Goal: Task Accomplishment & Management: Complete application form

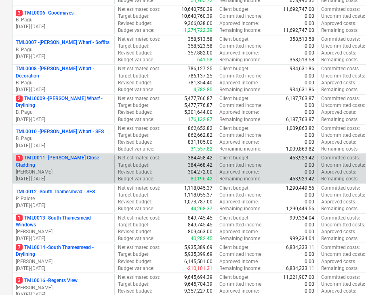
scroll to position [363, 0]
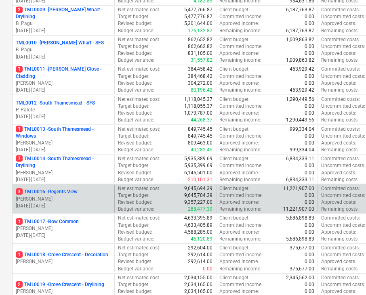
click at [81, 195] on p "[PERSON_NAME]" at bounding box center [63, 198] width 95 height 7
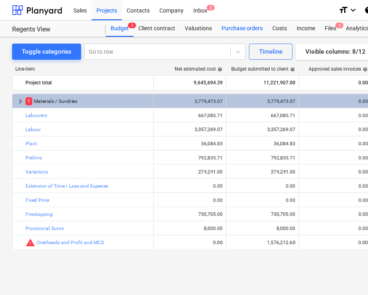
click at [239, 31] on div "Purchase orders" at bounding box center [242, 29] width 51 height 16
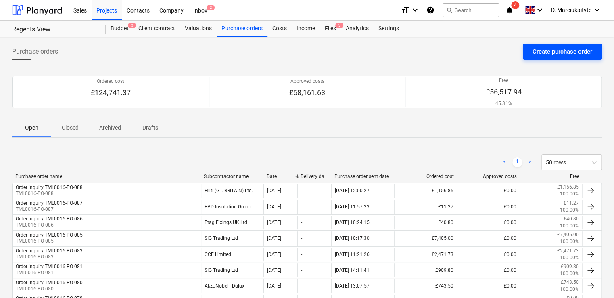
click at [568, 47] on div "Create purchase order" at bounding box center [563, 51] width 60 height 10
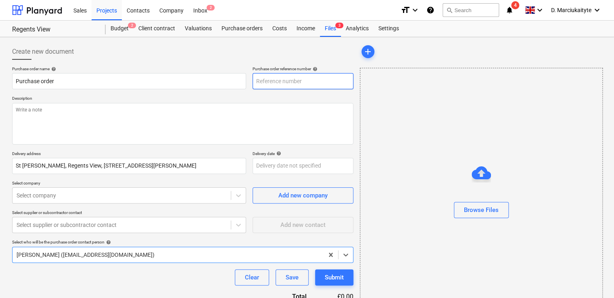
type textarea "x"
type input "TML0016-PO-100"
click at [328, 79] on input "TML0016-PO-100" at bounding box center [303, 81] width 101 height 16
type textarea "x"
type input "TML0016-PO-10"
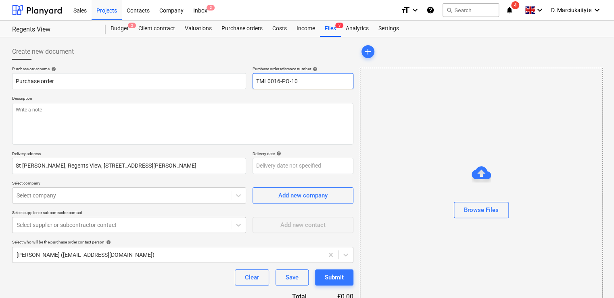
type textarea "x"
type input "TML0016-PO-1"
type textarea "x"
type input "TML0016-PO-"
type textarea "x"
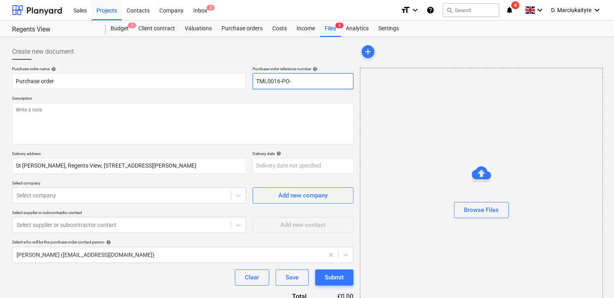
type input "TML0016-PO-0"
type textarea "x"
type input "TML0016-PO-08"
type textarea "x"
type input "TML0016-PO-089"
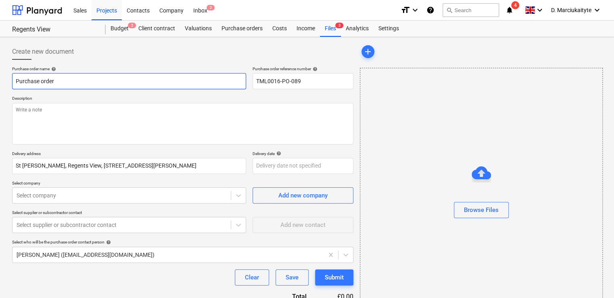
click at [136, 74] on input "Purchase order" at bounding box center [129, 81] width 234 height 16
drag, startPoint x: 134, startPoint y: 80, endPoint x: 0, endPoint y: 71, distance: 134.3
click at [0, 72] on html "Sales Projects Contacts Company Inbox 2 format_size keyboard_arrow_down help se…" at bounding box center [307, 149] width 614 height 298
type textarea "x"
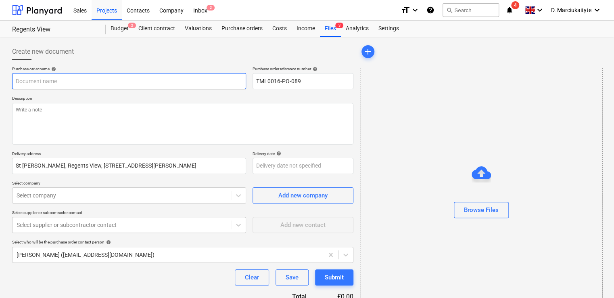
type input "O"
type textarea "x"
type input "Or"
type textarea "x"
type input "Orde"
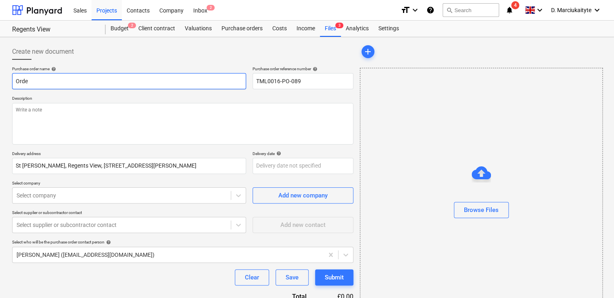
type textarea "x"
type input "Order"
type textarea "x"
type input "Order"
type textarea "x"
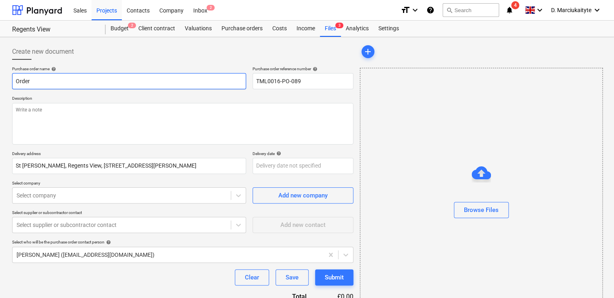
type input "Order i"
type textarea "x"
type input "Order in"
type textarea "x"
type input "Order inq"
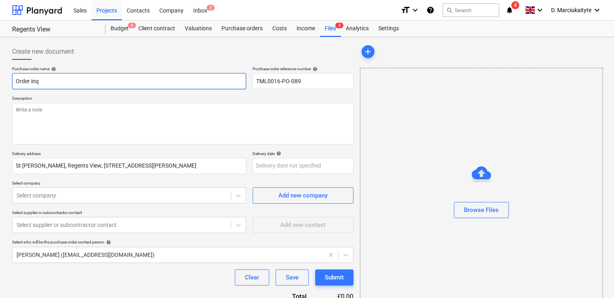
type textarea "x"
type input "Order inqu"
type textarea "x"
type input "Order inqui"
type textarea "x"
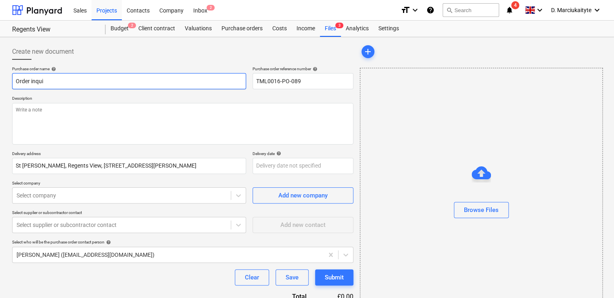
type input "Order inquir"
type textarea "x"
type input "Order inquiry"
type textarea "x"
type input "Order inquiry"
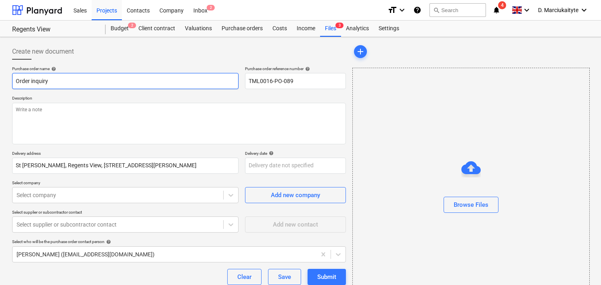
type textarea "x"
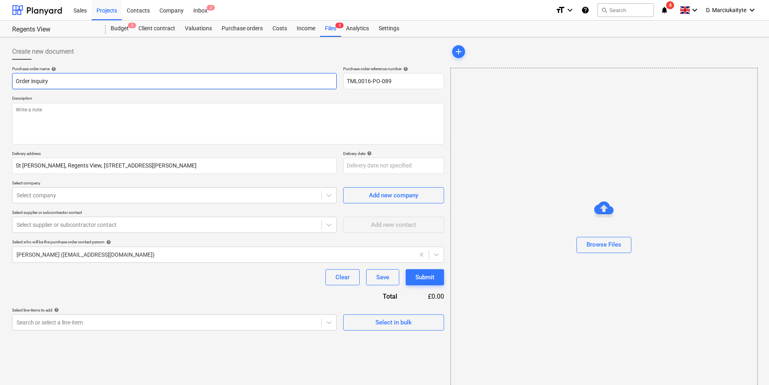
type input "Order inquiry"
drag, startPoint x: 383, startPoint y: 84, endPoint x: 325, endPoint y: 82, distance: 57.7
click at [325, 82] on div "Purchase order name help Order inquiry Purchase order reference number help TML…" at bounding box center [228, 77] width 432 height 23
drag, startPoint x: 288, startPoint y: 82, endPoint x: 293, endPoint y: 81, distance: 5.8
click at [288, 82] on input "Order inquiry" at bounding box center [174, 81] width 324 height 16
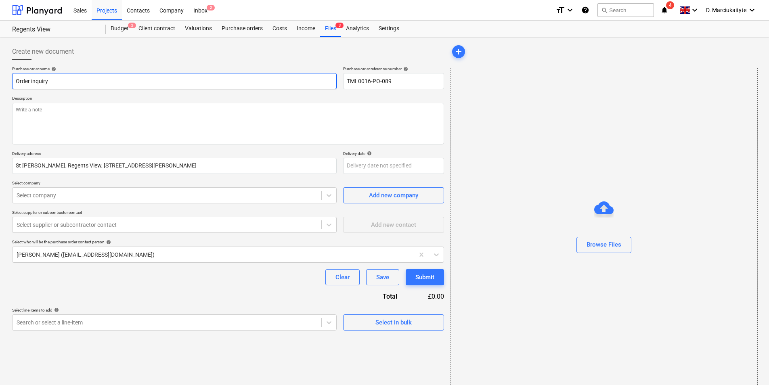
paste input "TML0016-PO-089"
type textarea "x"
type input "Order inquiry TML0016-PO-089"
click at [273, 119] on textarea at bounding box center [228, 124] width 432 height 42
type textarea "x"
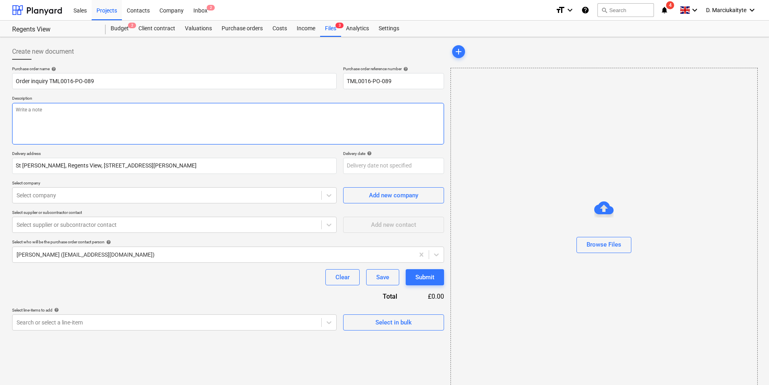
type textarea "G"
type textarea "x"
type textarea "Go"
type textarea "x"
type textarea "Goo"
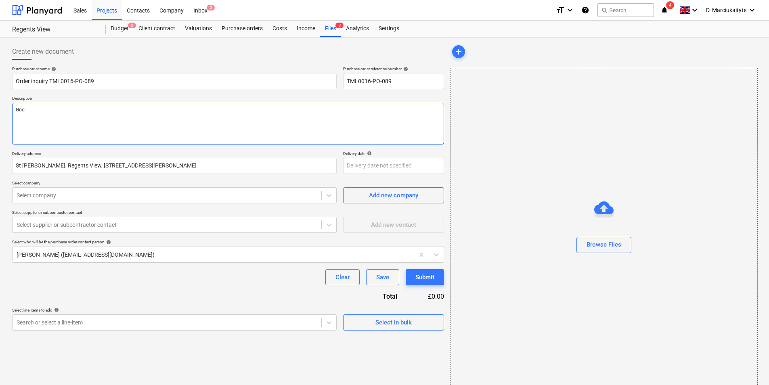
type textarea "x"
type textarea "Good"
type textarea "x"
type textarea "Good"
type textarea "x"
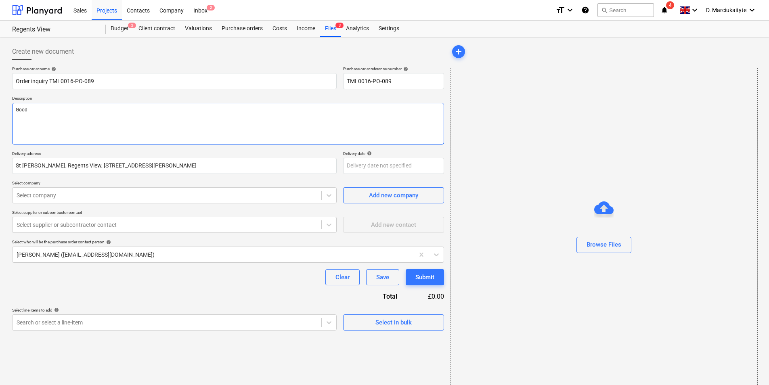
type textarea "Good a"
type textarea "x"
type textarea "Good af"
type textarea "x"
type textarea "Good afte"
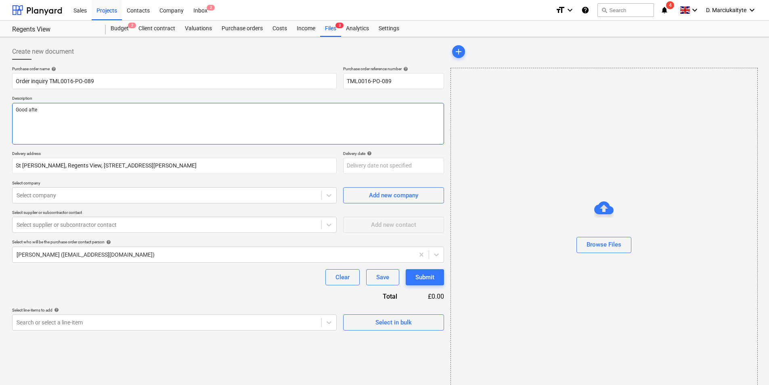
type textarea "x"
type textarea "Good after"
type textarea "x"
type textarea "Good aftern"
type textarea "x"
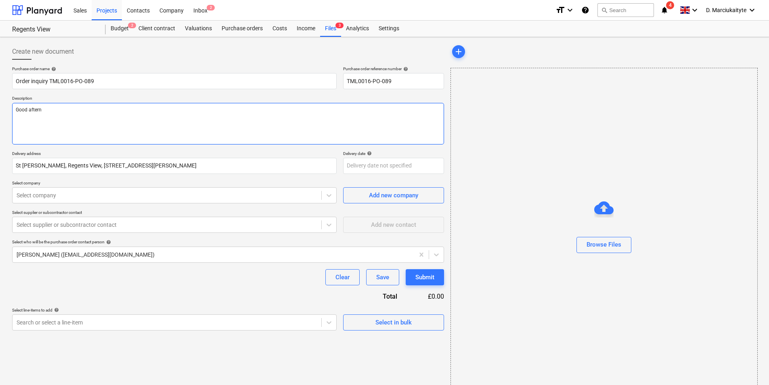
type textarea "Good afterno"
type textarea "x"
type textarea "Good afternoo"
type textarea "x"
type textarea "Good afternoon"
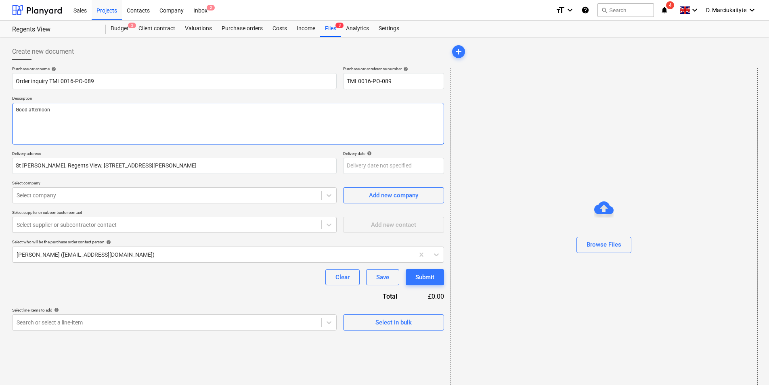
type textarea "x"
type textarea "Good afternoon,"
type textarea "x"
type textarea "Good afternoon,"
type textarea "x"
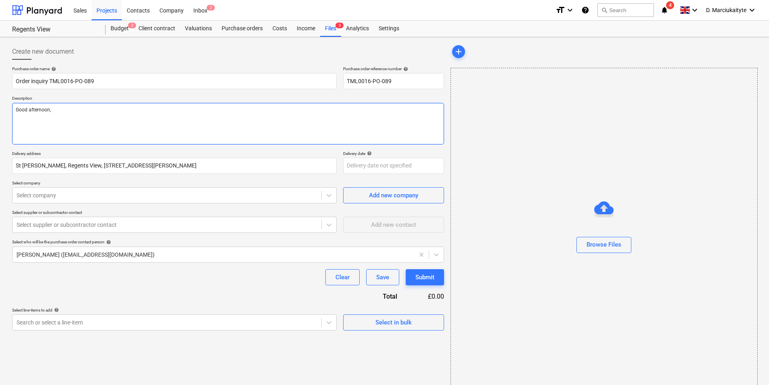
type textarea "Good afternoon,"
type textarea "x"
type textarea "Good afternoon, p"
type textarea "x"
type textarea "Good afternoon, pl"
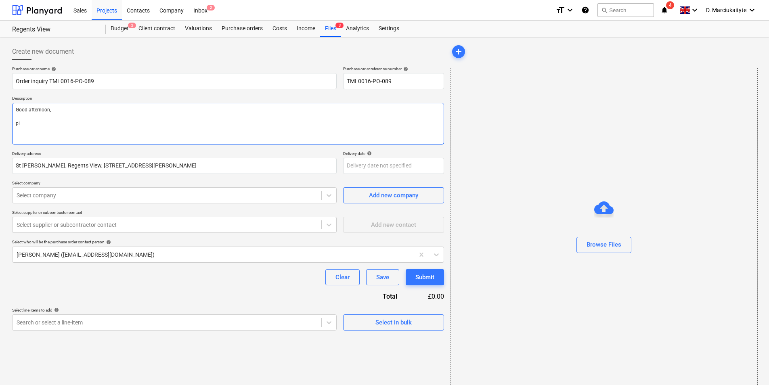
type textarea "x"
type textarea "Good afternoon, ple"
type textarea "x"
type textarea "Good afternoon, plea"
type textarea "x"
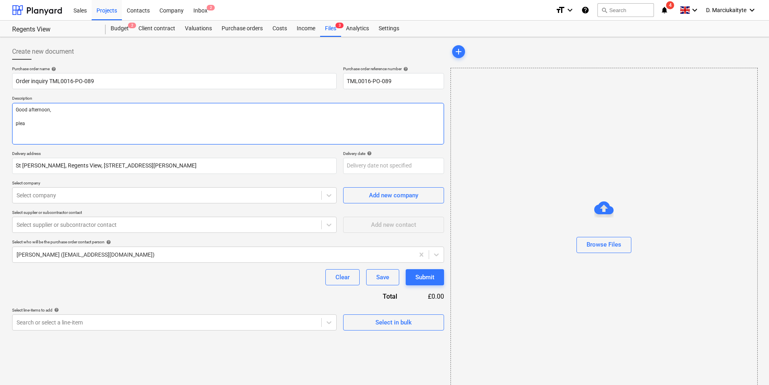
type textarea "Good afternoon, pleas"
type textarea "x"
type textarea "Good afternoon, please"
type textarea "x"
type textarea "Good afternoon, please"
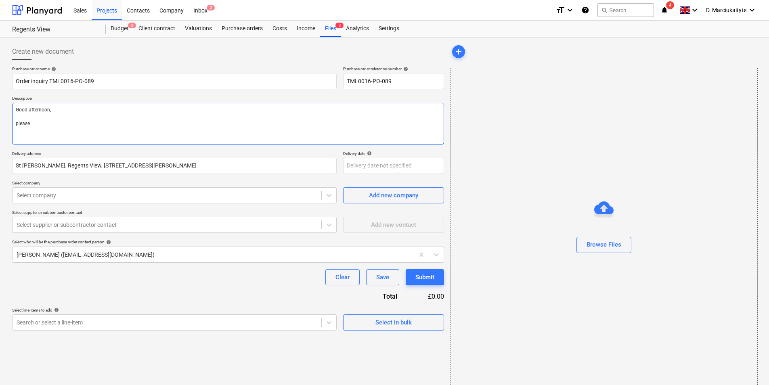
type textarea "x"
type textarea "Good afternoon, please +"
type textarea "x"
type textarea "Good afternoon, please"
type textarea "x"
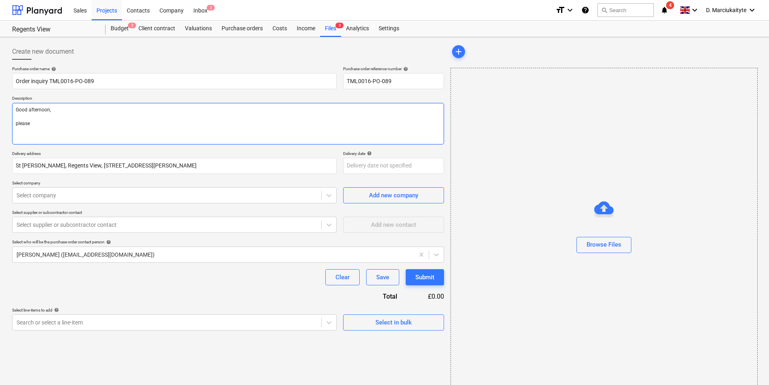
type textarea "Good afternoon, pleas"
type textarea "x"
type textarea "Good afternoon, plea"
type textarea "x"
type textarea "Good afternoon, ple"
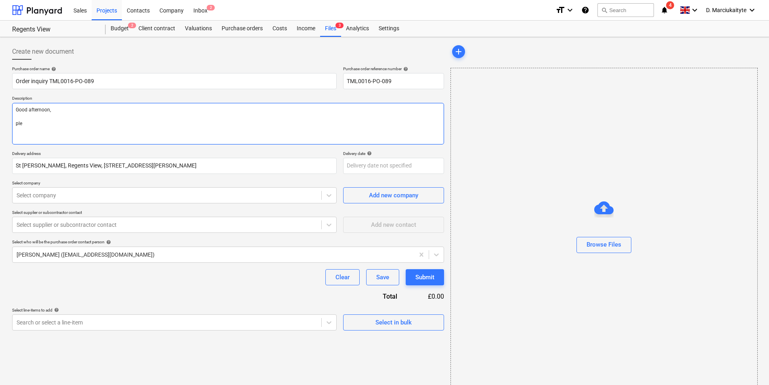
type textarea "x"
type textarea "Good afternoon, pl"
type textarea "x"
type textarea "Good afternoon, p"
type textarea "x"
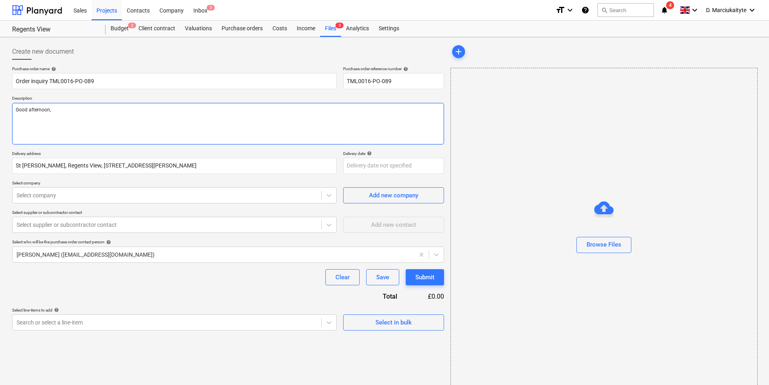
type textarea "Good afternoon, P"
type textarea "x"
type textarea "Good afternoon, Pl"
type textarea "x"
type textarea "Good afternoon, Ple"
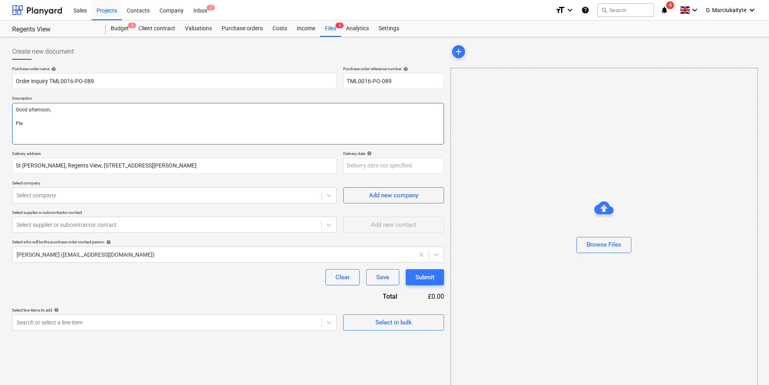
type textarea "x"
type textarea "Good afternoon, Plea"
type textarea "x"
type textarea "Good afternoon, Pleas"
type textarea "x"
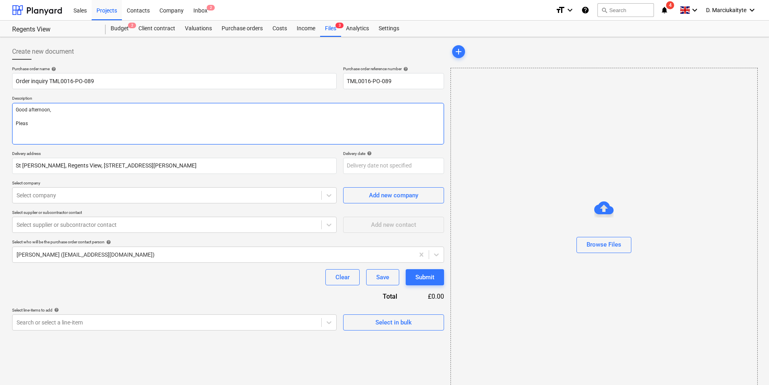
type textarea "Good afternoon, Please"
type textarea "x"
type textarea "Good afternoon, Please"
type textarea "x"
type textarea "Good afternoon, Please p"
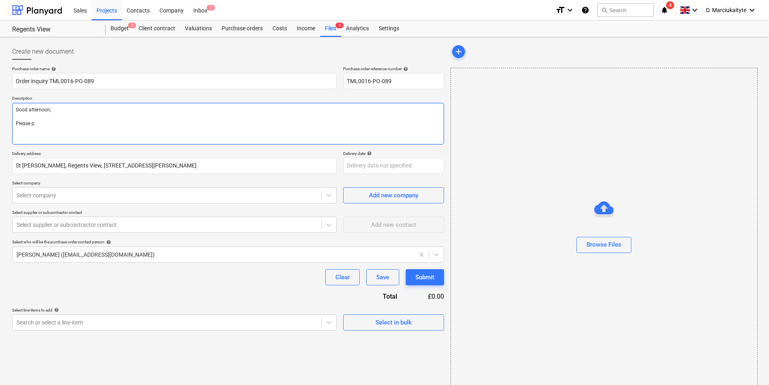
type textarea "x"
type textarea "Good afternoon, Please pr"
type textarea "x"
type textarea "Good afternoon, Please pro"
type textarea "x"
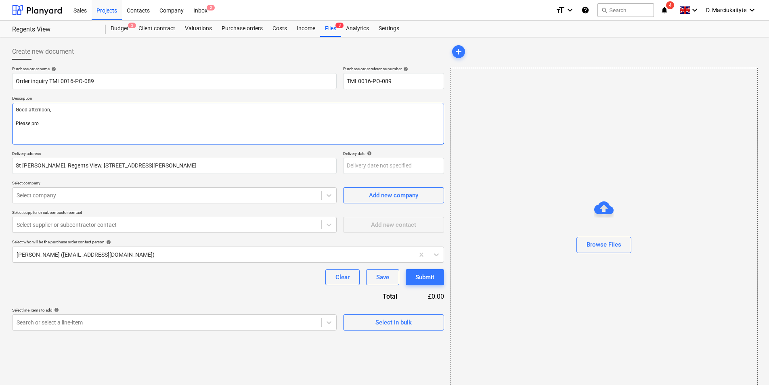
type textarea "Good afternoon, Please proc"
type textarea "x"
type textarea "Good afternoon, Please proce"
type textarea "x"
type textarea "Good afternoon, Please procee"
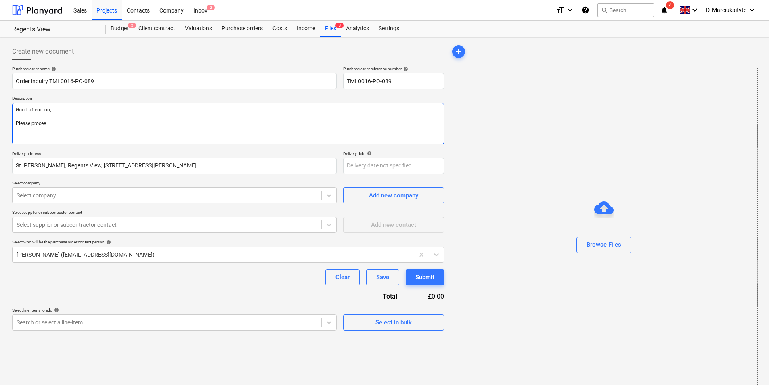
type textarea "x"
type textarea "Good afternoon, Please proceed"
type textarea "x"
type textarea "Good afternoon, Please proceed"
type textarea "x"
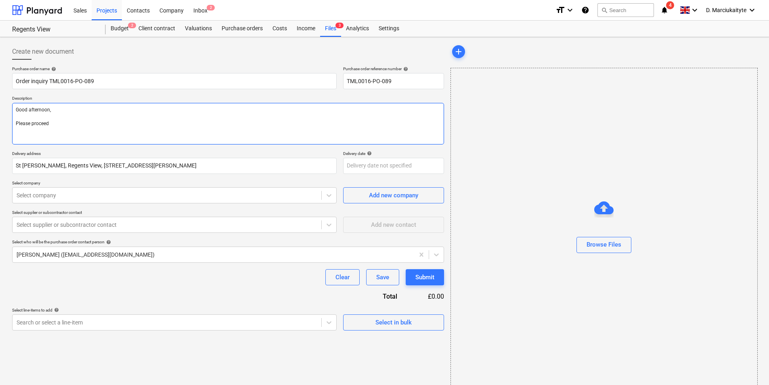
type textarea "Good afternoon, Please proceed w"
type textarea "x"
type textarea "Good afternoon, Please proceed wo"
type textarea "x"
type textarea "Good afternoon, Please proceed w"
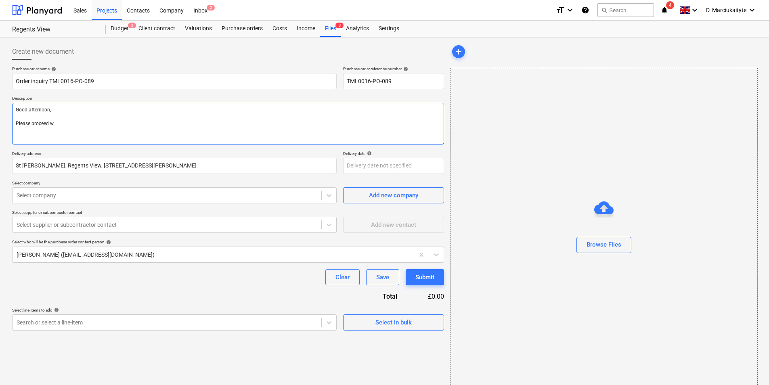
type textarea "x"
type textarea "Good afternoon, Please proceed wi"
type textarea "x"
type textarea "Good afternoon, Please proceed wit"
type textarea "x"
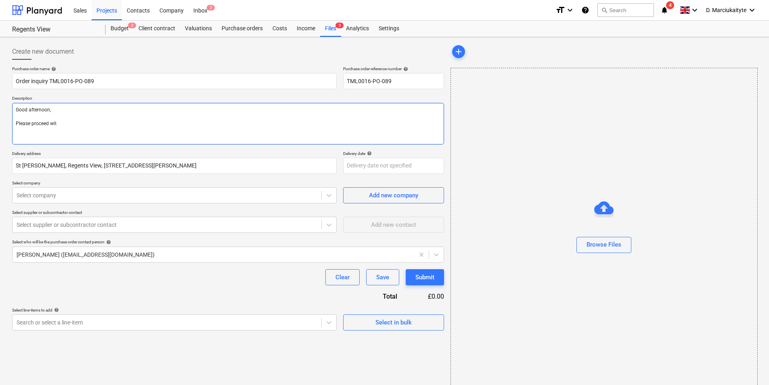
type textarea "Good afternoon, Please proceed with"
type textarea "x"
type textarea "Good afternoon, Please proceed with"
type textarea "x"
type textarea "Good afternoon, Please proceed with a"
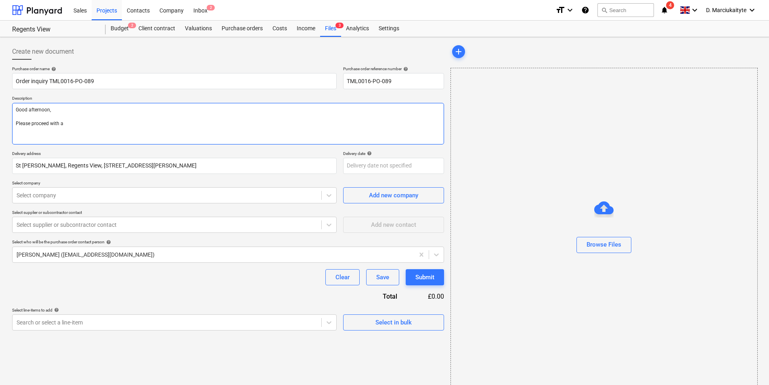
type textarea "x"
type textarea "Good afternoon, Please proceed with at"
type textarea "x"
type textarea "Good afternoon, Please proceed with att"
type textarea "x"
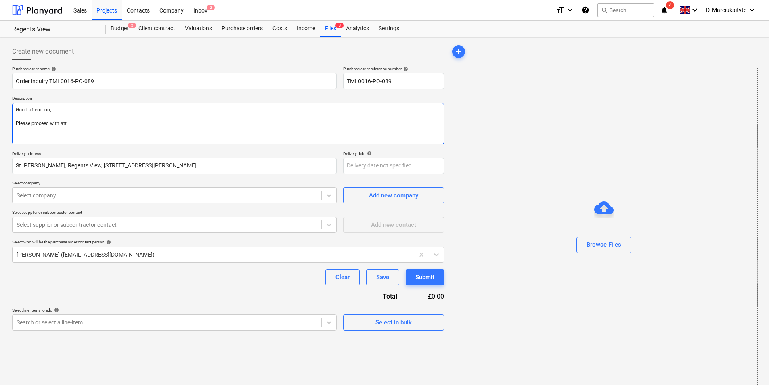
type textarea "Good afternoon, Please proceed with atta"
type textarea "x"
type textarea "Good afternoon, Please proceed with attac"
type textarea "x"
type textarea "Good afternoon, Please proceed with attach"
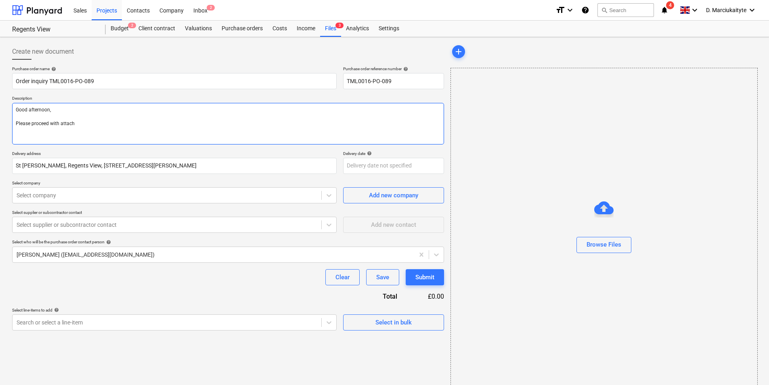
type textarea "x"
type textarea "Good afternoon, Please proceed with attache"
type textarea "x"
type textarea "Good afternoon, Please proceed with attached"
type textarea "x"
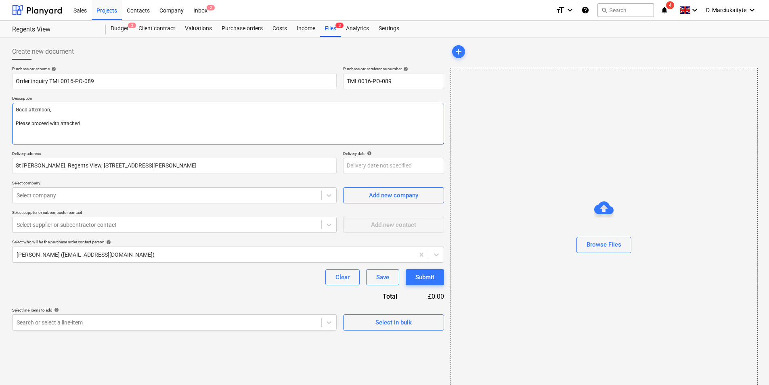
type textarea "Good afternoon, Please proceed with attached"
type textarea "x"
type textarea "Good afternoon, Please proceed with attached o"
type textarea "x"
type textarea "Good afternoon, Please proceed with attached or"
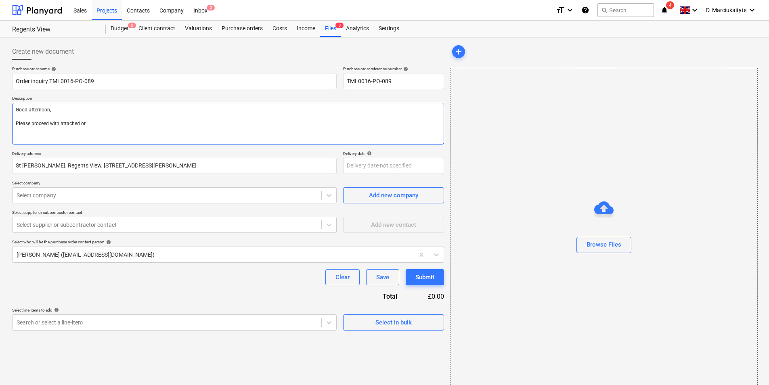
type textarea "x"
type textarea "Good afternoon, Please proceed with attached orde"
type textarea "x"
type textarea "Good afternoon, Please proceed with attached order"
type textarea "x"
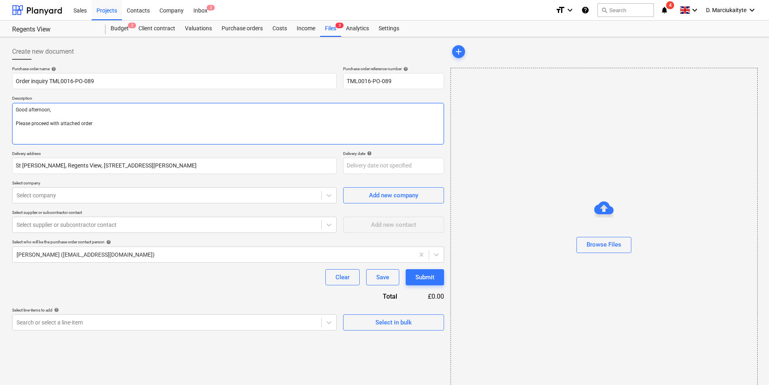
type textarea "Good afternoon, Please proceed with attached order"
type textarea "x"
type textarea "Good afternoon, Please proceed with attached order"
type textarea "x"
type textarea "Good afternoon, Please proceed with attached order."
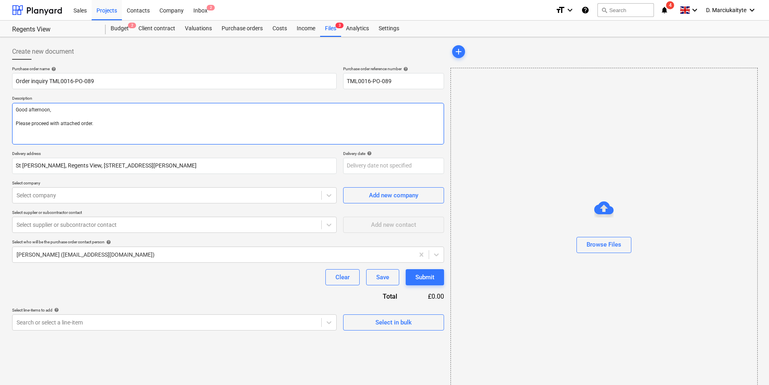
type textarea "x"
type textarea "Good afternoon, Please proceed with attached order."
click at [406, 297] on div "Select in bulk" at bounding box center [393, 322] width 36 height 10
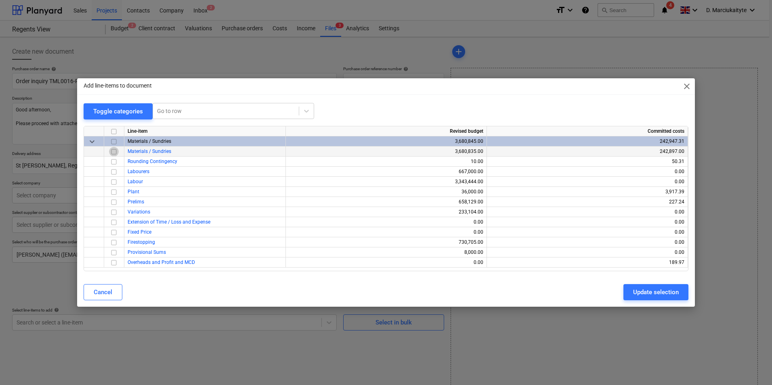
click at [118, 148] on input "checkbox" at bounding box center [114, 152] width 10 height 10
click at [616, 292] on div "Update selection" at bounding box center [656, 292] width 46 height 10
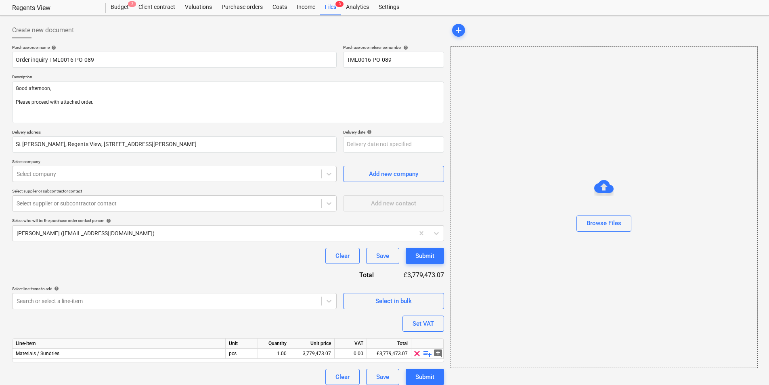
scroll to position [28, 0]
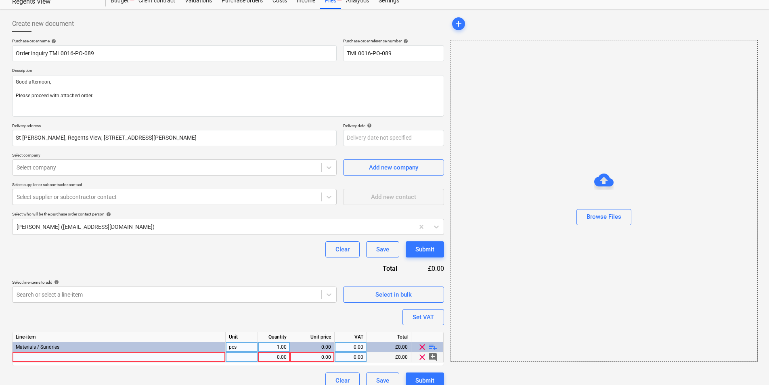
type textarea "x"
click at [136, 297] on div at bounding box center [119, 357] width 213 height 10
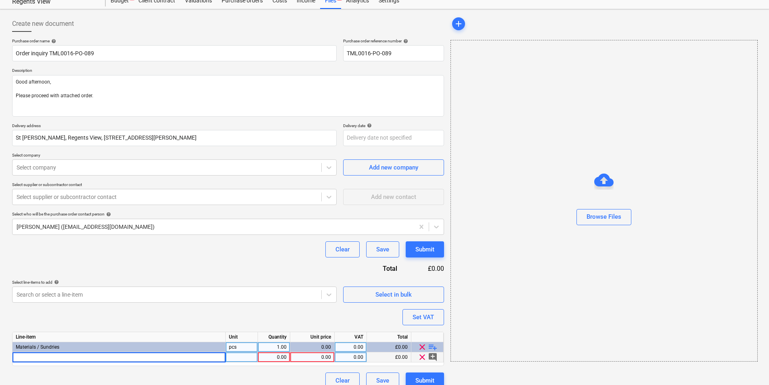
type input "Gypframe GL1 Channel 3000mm (10) per pack"
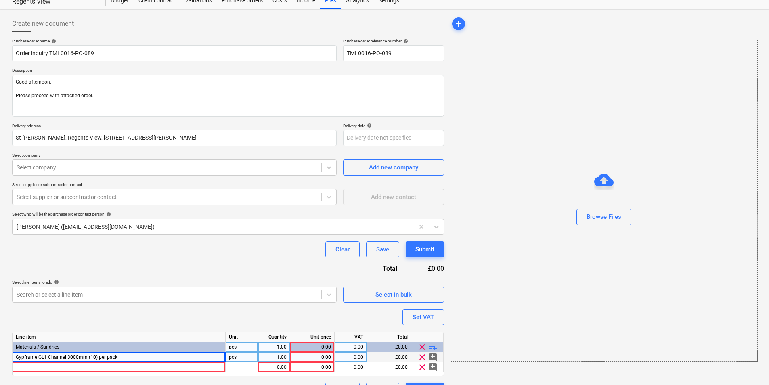
type textarea "x"
click at [122, 297] on div at bounding box center [119, 367] width 213 height 10
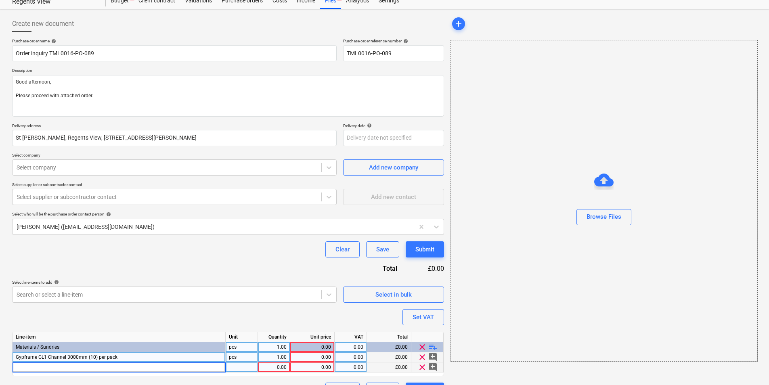
type input "Gypframe GL2 Bracket (100) per box"
click at [176, 297] on div "Gypframe GL1 Channel 3000mm (10) per pack" at bounding box center [119, 357] width 213 height 10
type textarea "x"
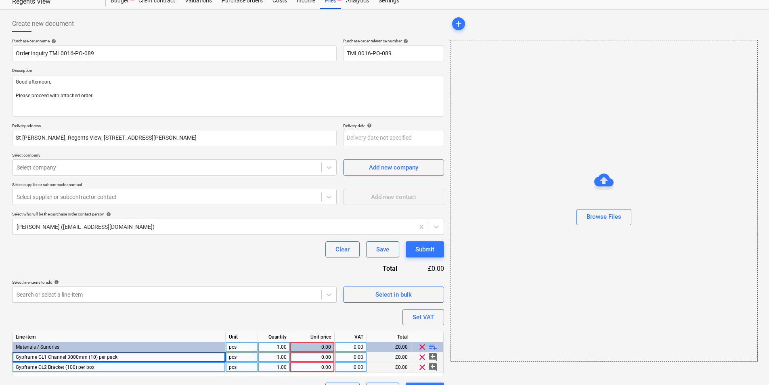
click at [173, 297] on div "Gypframe GL2 Bracket (100) per box" at bounding box center [119, 367] width 213 height 10
type input "Gypframe 50 DC 60 Deep Flange Floor & Ceiling Channel 3600mm (10) per pack"
click at [132, 297] on div "Gypframe GL1 Channel 3000mm (10) per pack" at bounding box center [119, 357] width 213 height 10
click at [134, 297] on input "Gypframe GL1 Channel 3000mm (10) per pack" at bounding box center [119, 357] width 213 height 10
drag, startPoint x: 141, startPoint y: 354, endPoint x: 158, endPoint y: 357, distance: 17.3
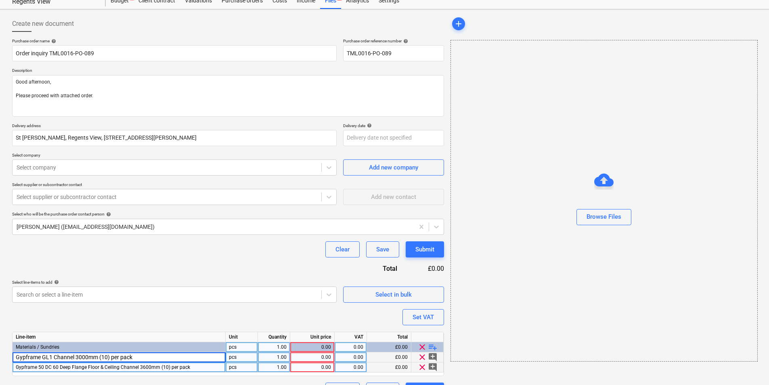
click at [142, 297] on input "Gypframe GL1 Channel 3000mm (10) per pack" at bounding box center [119, 357] width 213 height 10
type textarea "x"
click at [171, 297] on input "Gypframe GL1 Channel 3000mm (10) per pack" at bounding box center [119, 357] width 213 height 10
click at [179, 297] on div "Purchase order name help Order inquiry TML0016-PO-089 Purchase order reference …" at bounding box center [228, 218] width 432 height 360
click at [183, 297] on div "Gypframe GL1 Channel 3000mm (10) per pack" at bounding box center [119, 357] width 213 height 10
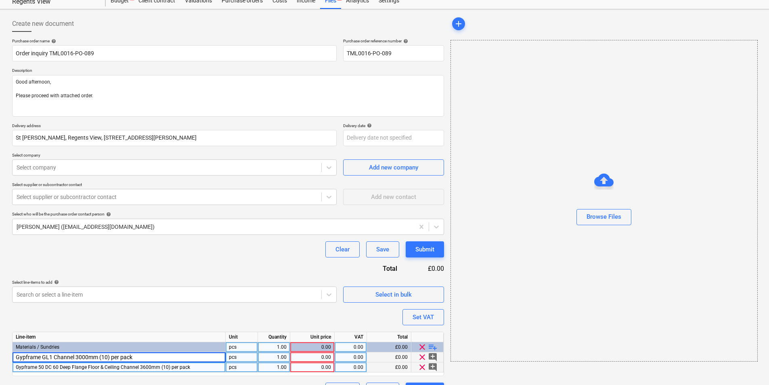
click at [209, 297] on input "Gypframe GL1 Channel 3000mm (10) per pack" at bounding box center [119, 357] width 213 height 10
type input "Gypframe GL1 Channel 3000mm"
type textarea "x"
click at [282, 297] on div "1.00" at bounding box center [273, 357] width 25 height 10
type input "200"
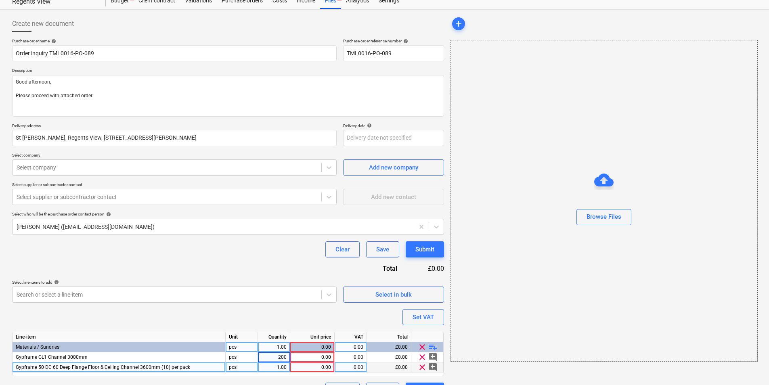
type textarea "x"
click at [306, 297] on div "0.00" at bounding box center [312, 347] width 38 height 10
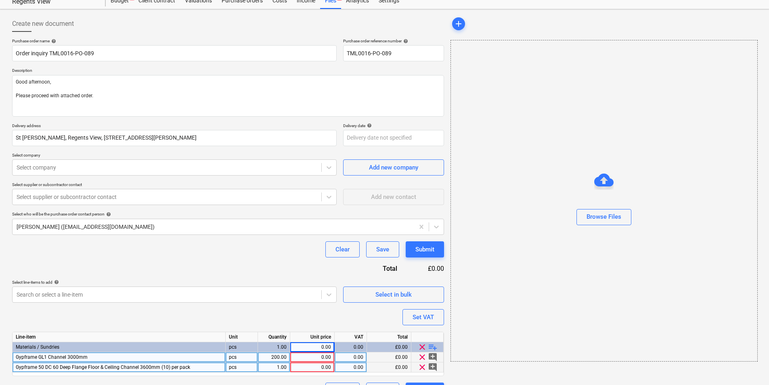
click at [312, 297] on div "0.00" at bounding box center [312, 357] width 38 height 10
click at [327, 297] on div "0.00" at bounding box center [312, 367] width 38 height 10
type input "8.208"
type textarea "x"
type input "20"
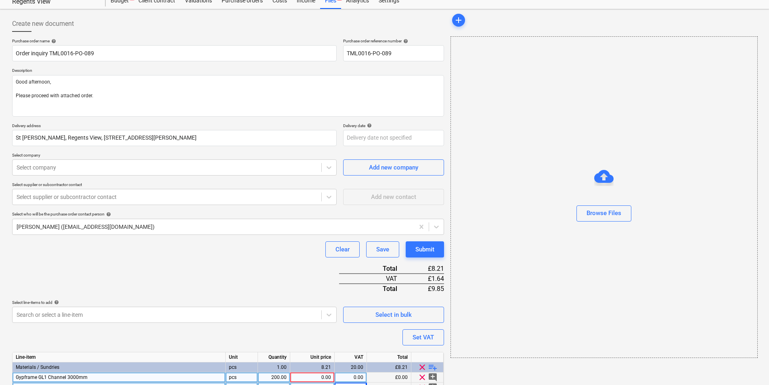
scroll to position [68, 0]
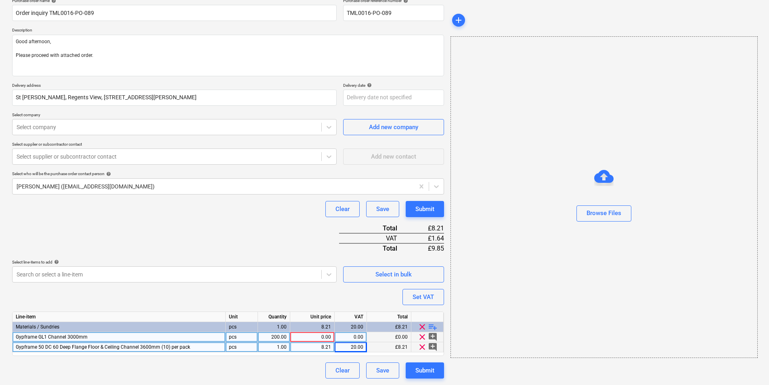
click at [360, 297] on div "0.00" at bounding box center [350, 337] width 25 height 10
click at [311, 297] on div "0.00" at bounding box center [312, 337] width 38 height 10
type textarea "x"
type input "3.36"
click at [284, 297] on div "1.00" at bounding box center [273, 347] width 25 height 10
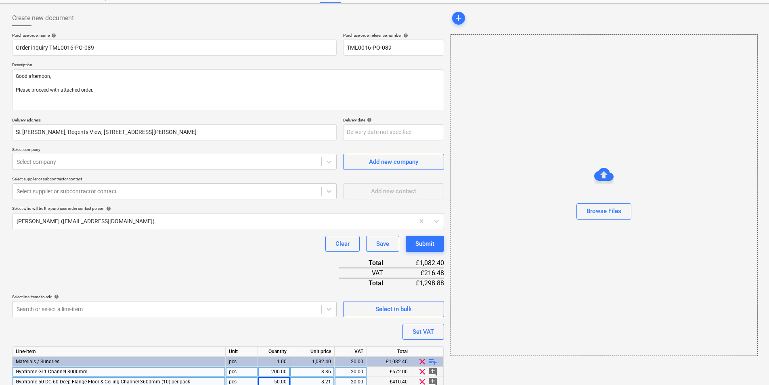
scroll to position [0, 0]
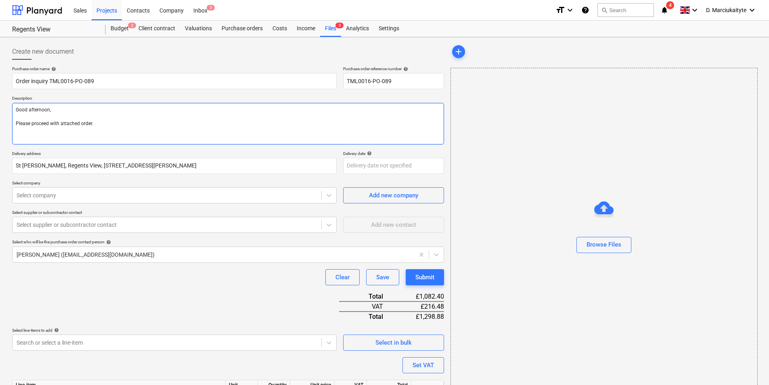
click at [132, 128] on textarea "Good afternoon, Please proceed with attached order." at bounding box center [228, 124] width 432 height 42
paste textarea "Contact on site Andrei 07481 051 051. Thank you in advance. Regards, Demi"
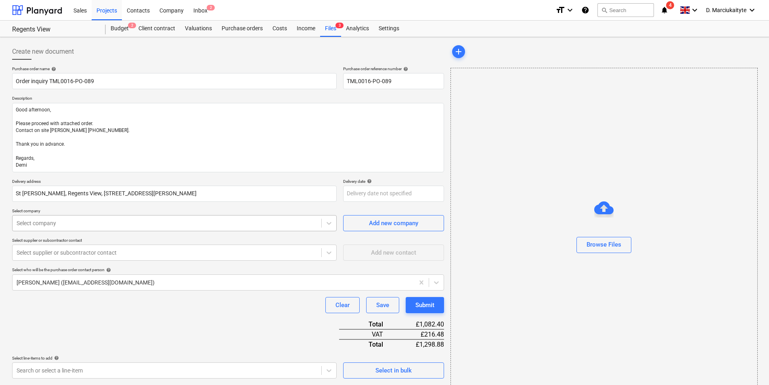
click at [282, 222] on div at bounding box center [167, 223] width 301 height 8
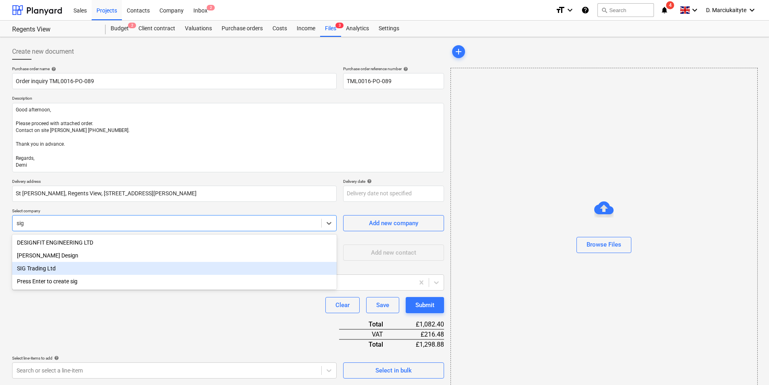
click at [124, 269] on div "SIG Trading Ltd" at bounding box center [174, 268] width 324 height 13
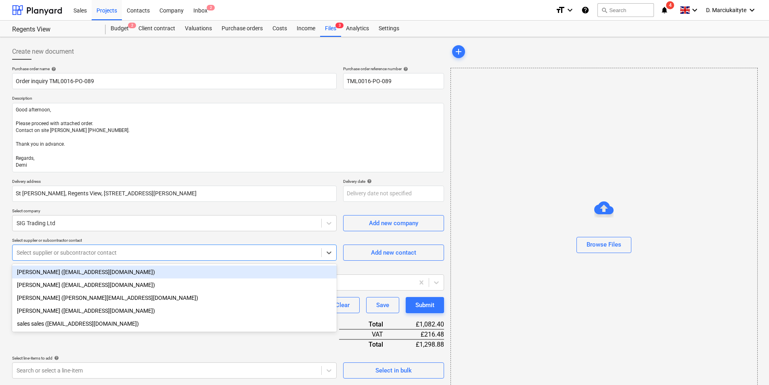
click at [155, 255] on div at bounding box center [167, 253] width 301 height 8
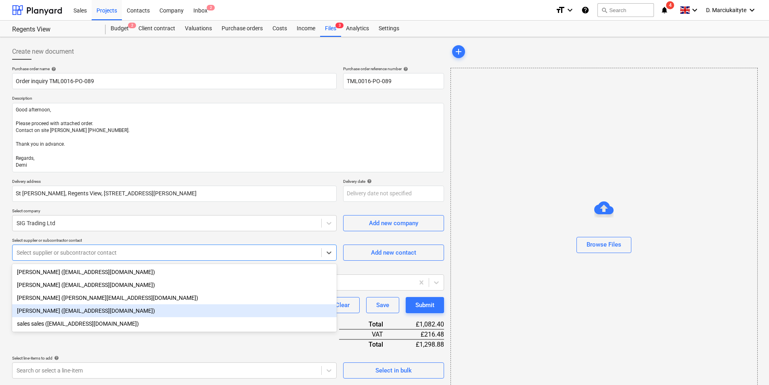
click at [136, 297] on div "Sam Richardson (samrichardson@sigplc.com)" at bounding box center [174, 310] width 324 height 13
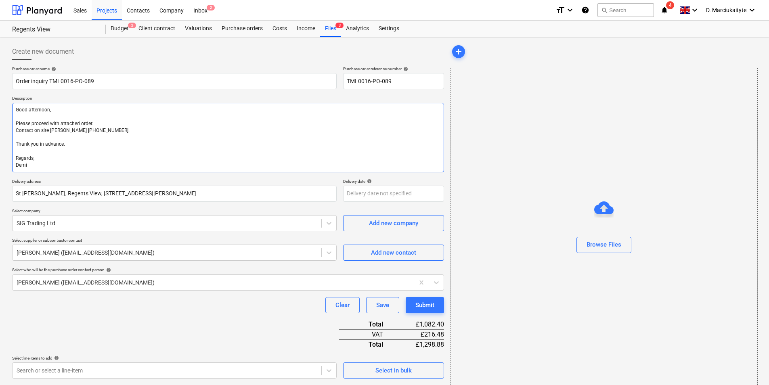
drag, startPoint x: 46, startPoint y: 166, endPoint x: 15, endPoint y: 90, distance: 81.8
click at [15, 90] on div "Purchase order name help Order inquiry TML0016-PO-089 Purchase order reference …" at bounding box center [228, 270] width 432 height 408
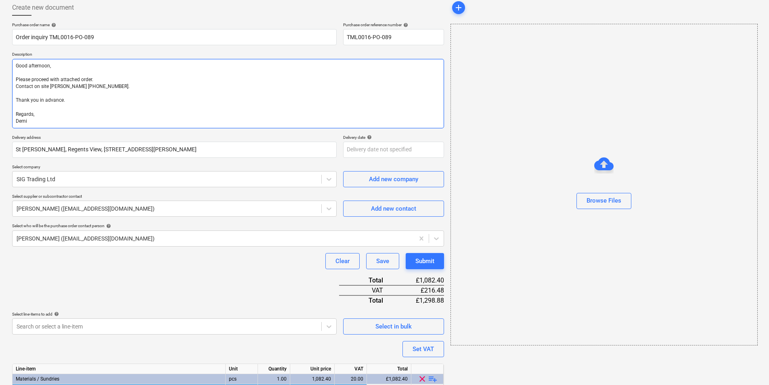
scroll to position [96, 0]
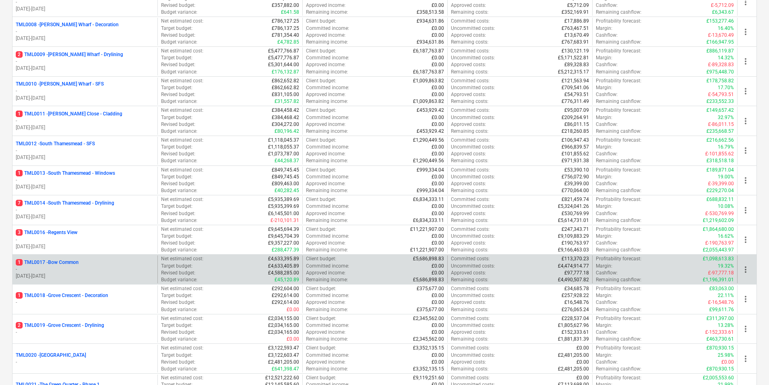
scroll to position [323, 0]
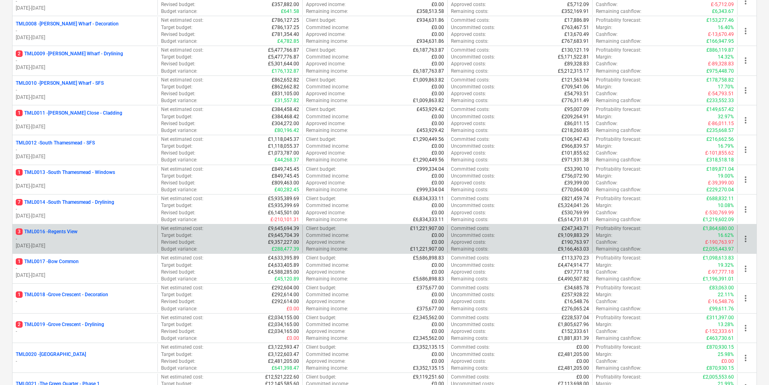
click at [92, 238] on p "-" at bounding box center [85, 239] width 138 height 7
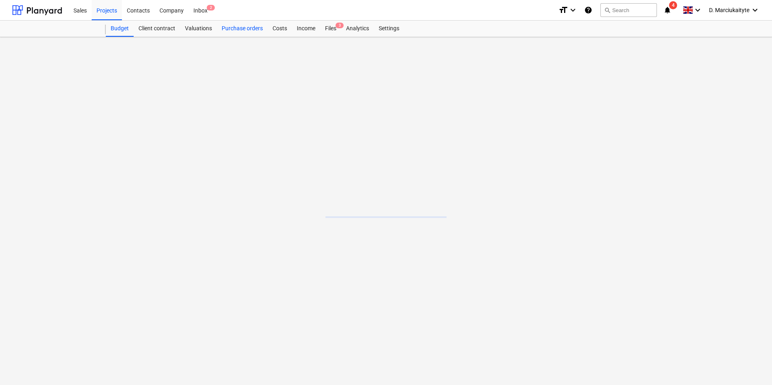
click at [255, 32] on div "Purchase orders" at bounding box center [242, 29] width 51 height 16
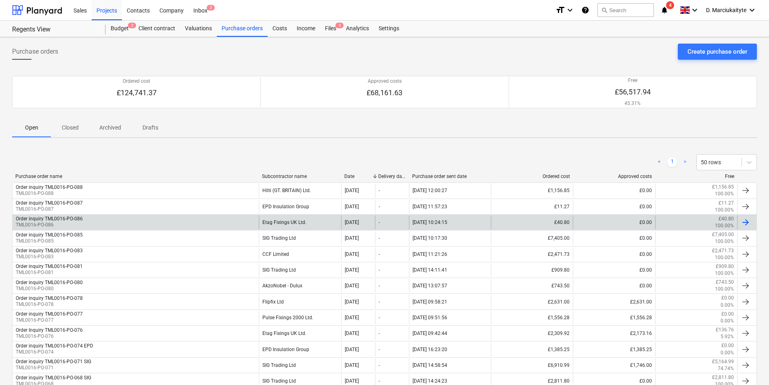
click at [90, 215] on div "Order inquiry TML0016-PO-086 TML0016-PO-086 Etag Fixings UK Ltd. 08 Aug 2025 - …" at bounding box center [384, 222] width 745 height 16
click at [97, 227] on div "Order inquiry TML0016-PO-086 TML0016-PO-086" at bounding box center [136, 223] width 246 height 14
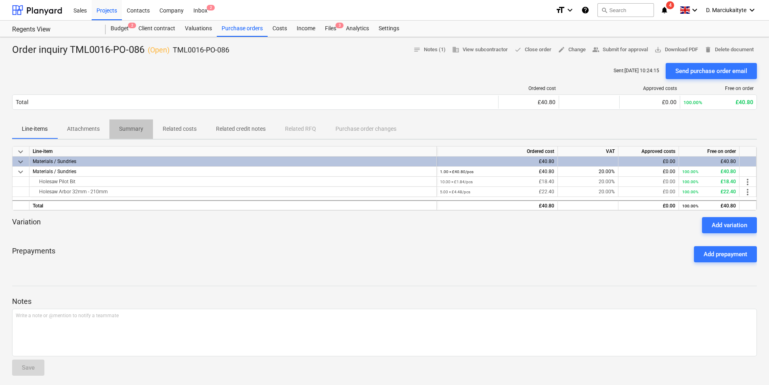
click at [142, 127] on p "Summary" at bounding box center [131, 129] width 24 height 8
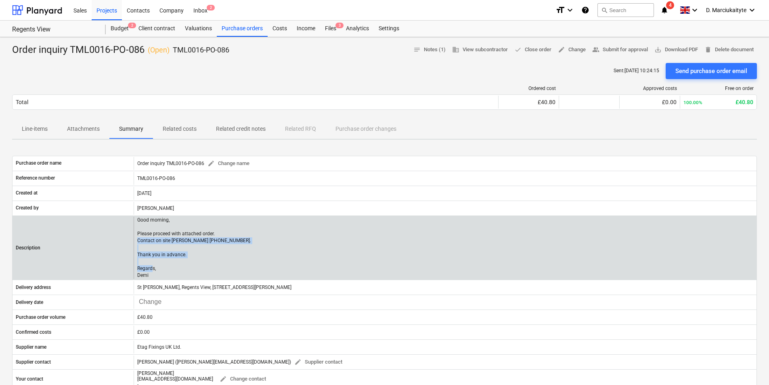
drag, startPoint x: 166, startPoint y: 277, endPoint x: 134, endPoint y: 241, distance: 48.9
click at [134, 241] on div "Good morning, Please proceed with attached order. Contact on site [PERSON_NAME]…" at bounding box center [445, 248] width 623 height 62
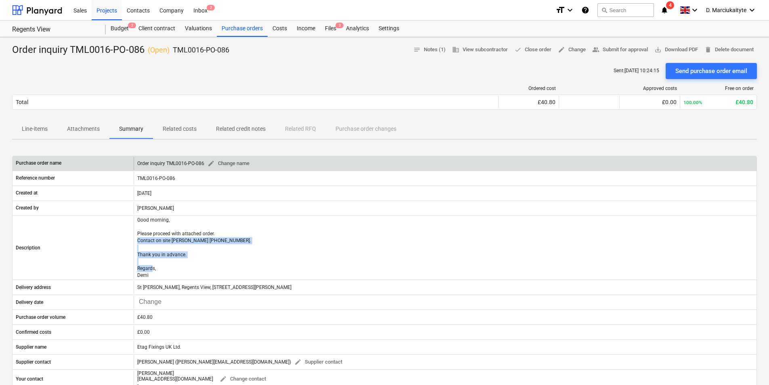
copy p "Contact on site [PERSON_NAME] [PHONE_NUMBER]. Thank you in advance. Regards, De…"
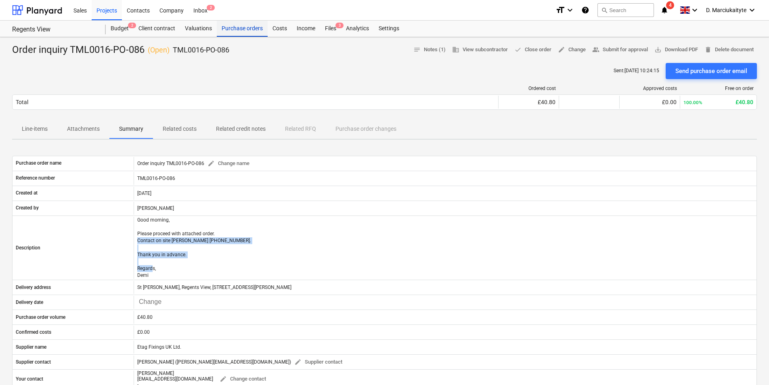
click at [235, 31] on div "Purchase orders" at bounding box center [242, 29] width 51 height 16
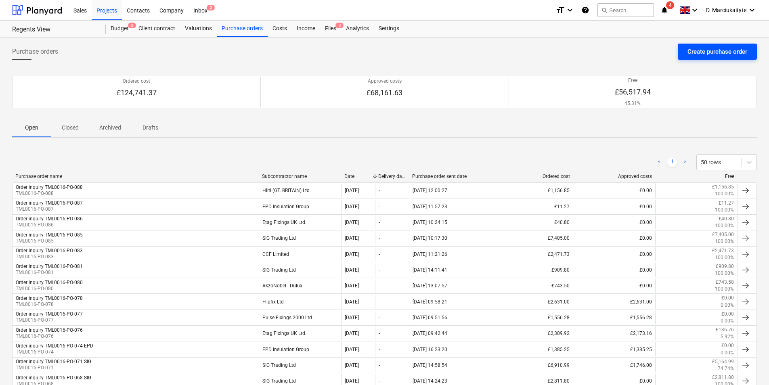
click at [694, 52] on div "Create purchase order" at bounding box center [717, 51] width 60 height 10
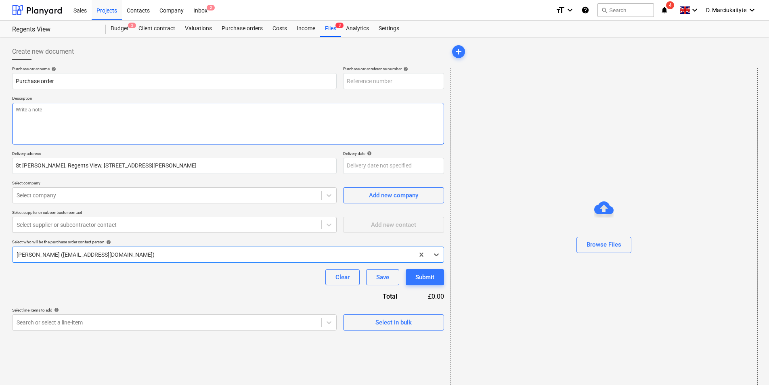
type textarea "x"
type input "TML0016-PO-101"
click at [397, 80] on input "TML0016-PO-101" at bounding box center [393, 81] width 101 height 16
type textarea "x"
type input "TML0016-PO-10"
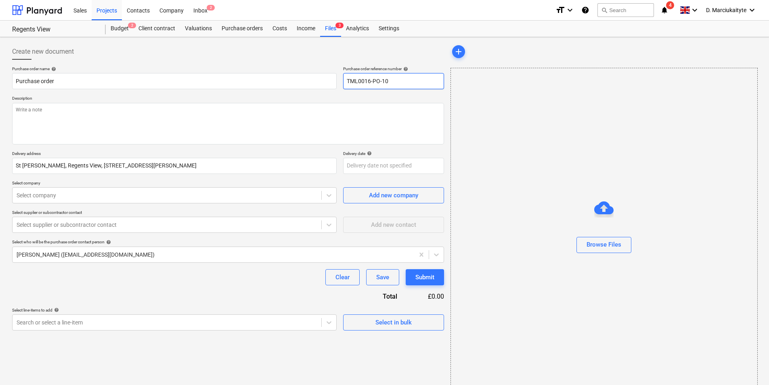
type textarea "x"
type input "TML0016-PO-1"
type textarea "x"
type input "TML0016-PO-"
type textarea "x"
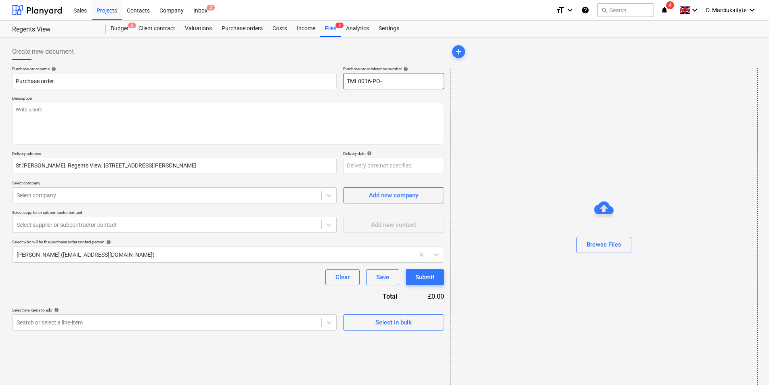
type input "TML0016-PO-0"
type textarea "x"
type input "TML0016-PO-09"
type textarea "x"
type input "TML0016-PO-090"
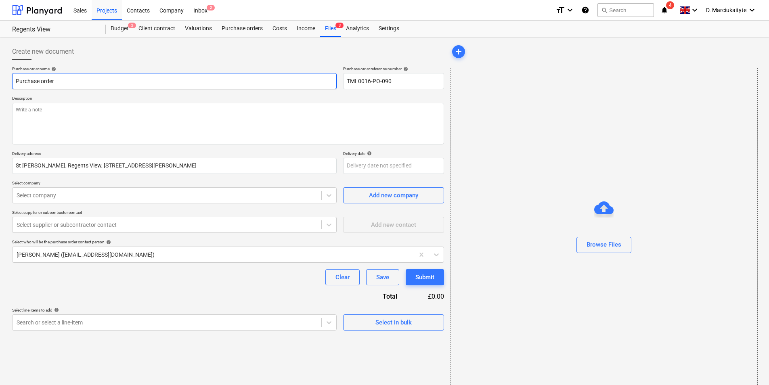
drag, startPoint x: 78, startPoint y: 79, endPoint x: -120, endPoint y: 59, distance: 199.6
click at [0, 59] on html "Sales Projects Contacts Company Inbox 2 format_size keyboard_arrow_down help se…" at bounding box center [384, 192] width 769 height 385
type textarea "x"
type input "O"
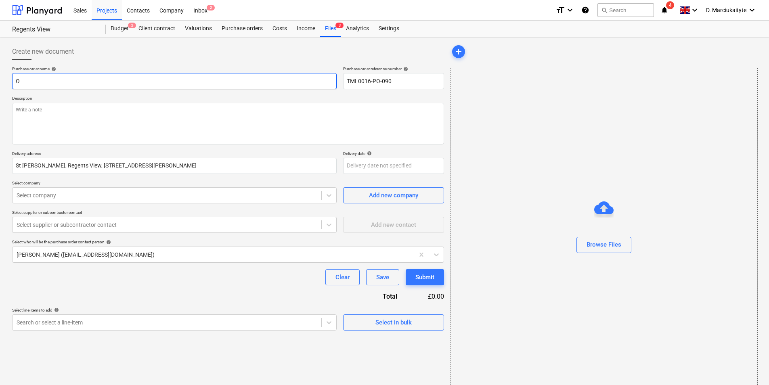
type textarea "x"
type input "Or"
type textarea "x"
type input "Orde"
type textarea "x"
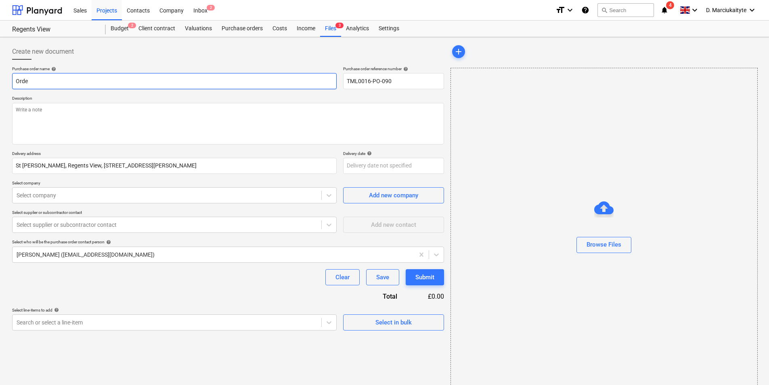
type input "Order"
type textarea "x"
type input "Order"
type textarea "x"
type input "Order i"
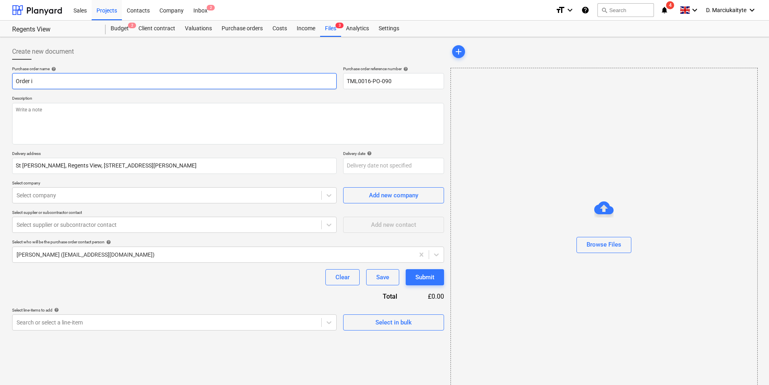
type textarea "x"
type input "Order in"
type textarea "x"
type input "Order inq"
type textarea "x"
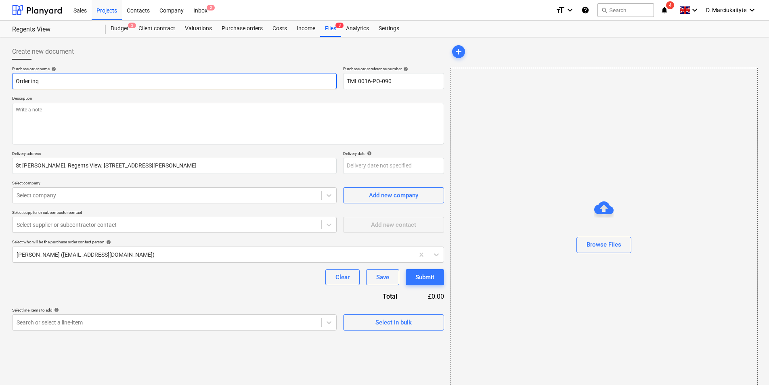
type input "Order inqu"
type textarea "x"
type input "Order inqui"
type textarea "x"
type input "Order inquir"
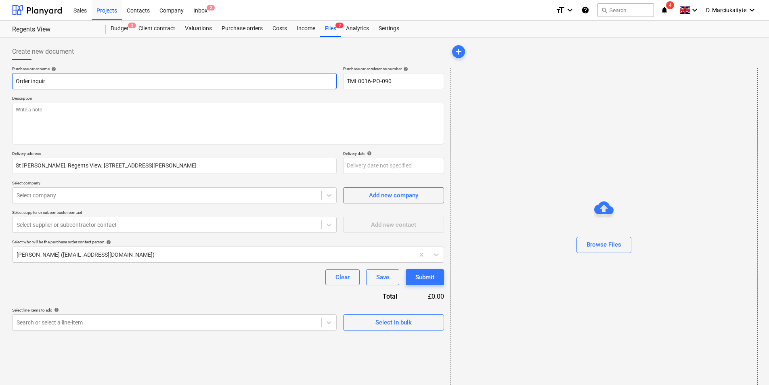
type textarea "x"
type input "Order inquiry"
type textarea "x"
type input "Order inquiry"
click at [337, 72] on div "Purchase order name help Order inquiry Purchase order reference number help TML…" at bounding box center [228, 77] width 432 height 23
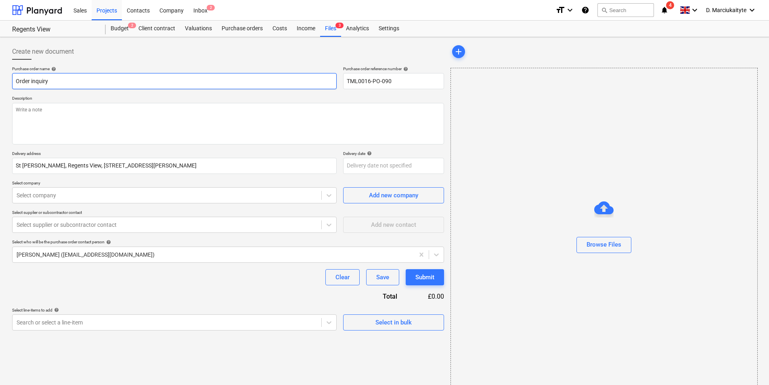
click at [152, 77] on input "Order inquiry" at bounding box center [174, 81] width 324 height 16
paste input "TML0016-PO-090"
type textarea "x"
type input "Order inquiry TML0016-PO-090"
click at [151, 110] on textarea at bounding box center [228, 124] width 432 height 42
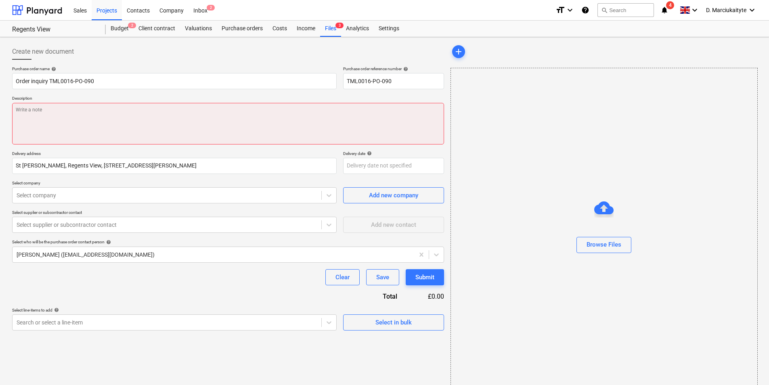
paste textarea "Good afternoon, Please proceed with attached order. Contact on site [PERSON_NAM…"
type textarea "x"
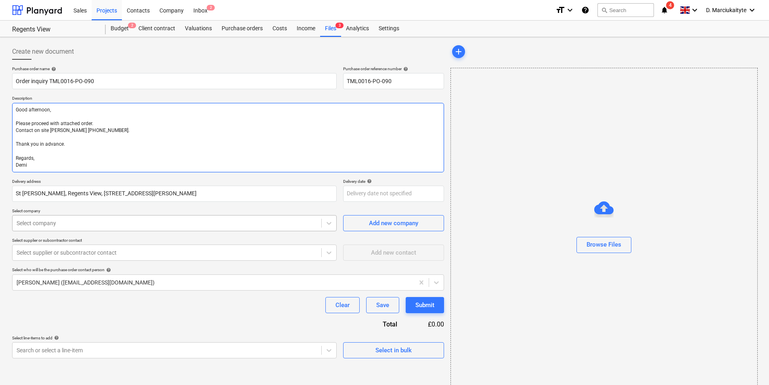
type textarea "Good afternoon, Please proceed with attached order. Contact on site [PERSON_NAM…"
type textarea "x"
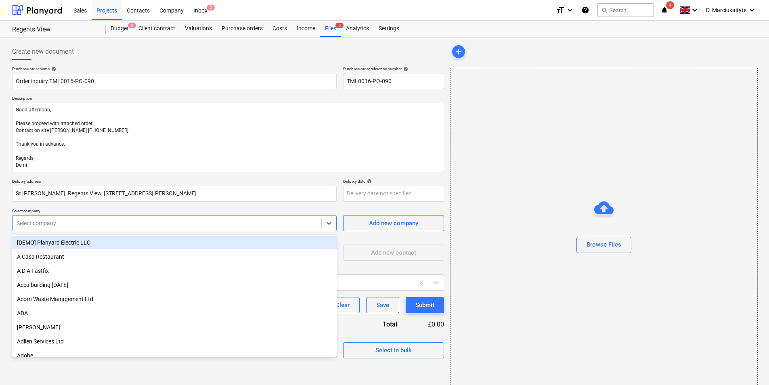
click at [77, 225] on div at bounding box center [167, 223] width 301 height 8
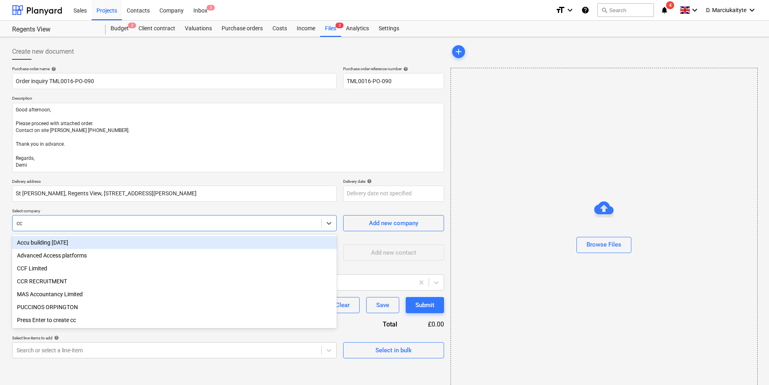
type input "ccf"
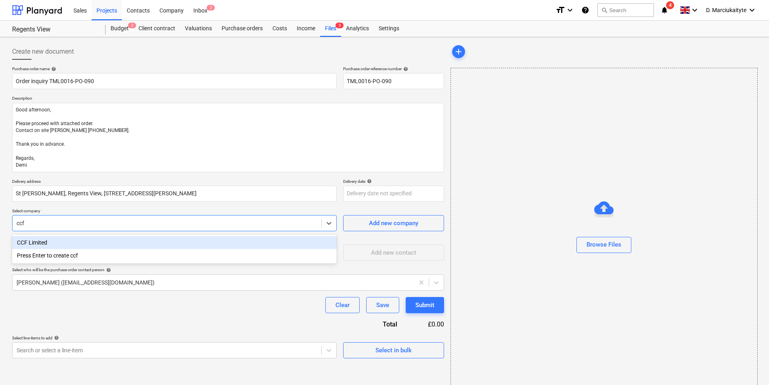
click at [93, 238] on div "CCF Limited" at bounding box center [174, 242] width 324 height 13
type textarea "x"
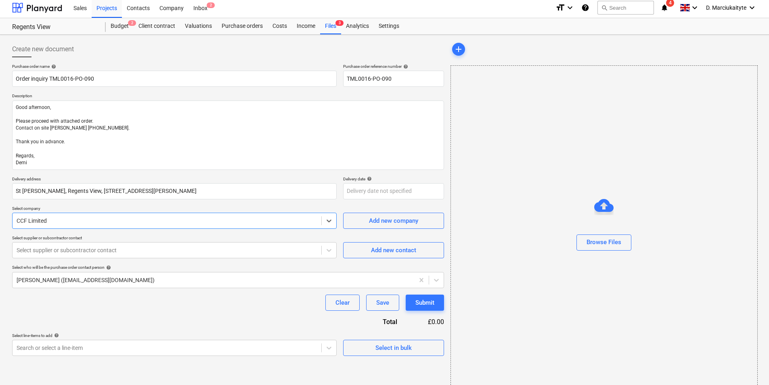
drag, startPoint x: 139, startPoint y: 255, endPoint x: 142, endPoint y: 260, distance: 6.5
click at [139, 257] on div "Select supplier or subcontractor contact" at bounding box center [174, 250] width 324 height 16
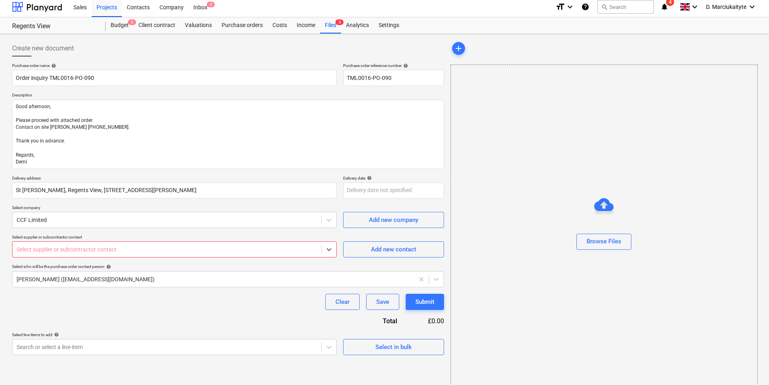
type textarea "x"
click at [197, 251] on div at bounding box center [167, 249] width 301 height 8
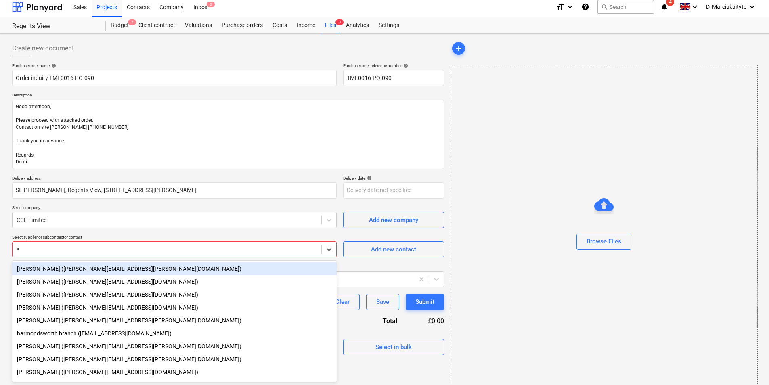
type input "an"
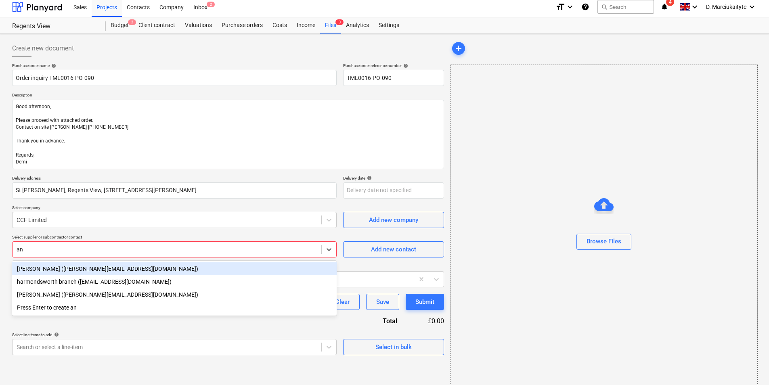
click at [182, 263] on div "[PERSON_NAME] ([PERSON_NAME][EMAIL_ADDRESS][DOMAIN_NAME])" at bounding box center [174, 268] width 324 height 13
type textarea "x"
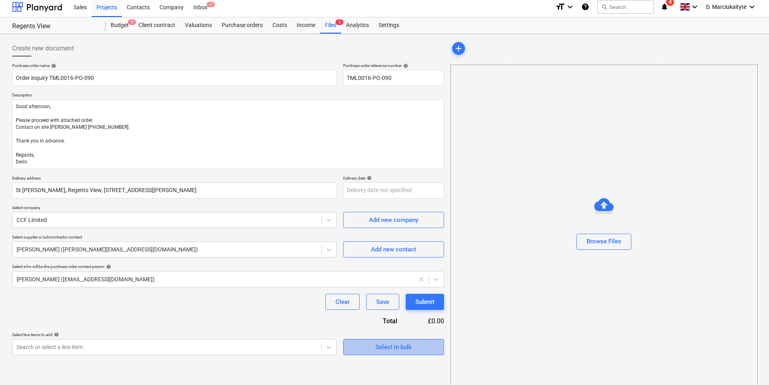
click at [405, 350] on div "Select in bulk" at bounding box center [393, 347] width 36 height 10
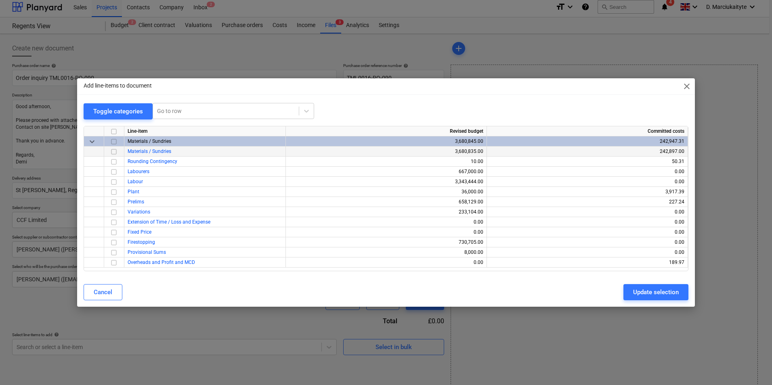
click at [113, 153] on input "checkbox" at bounding box center [114, 152] width 10 height 10
click at [654, 288] on div "Update selection" at bounding box center [656, 292] width 46 height 10
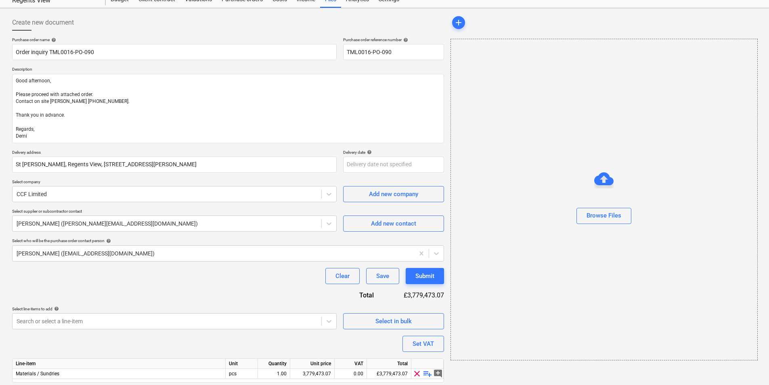
scroll to position [56, 0]
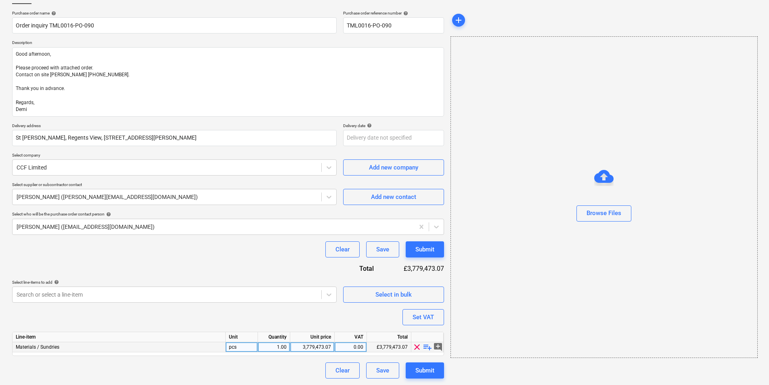
click at [427, 347] on span "playlist_add" at bounding box center [428, 347] width 10 height 10
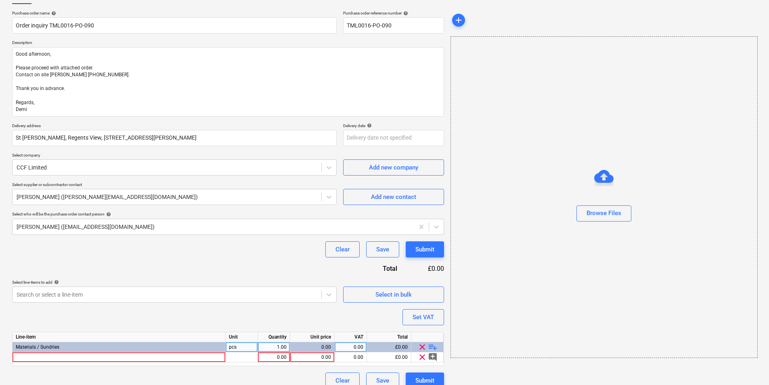
click at [428, 347] on span "playlist_add" at bounding box center [433, 347] width 10 height 10
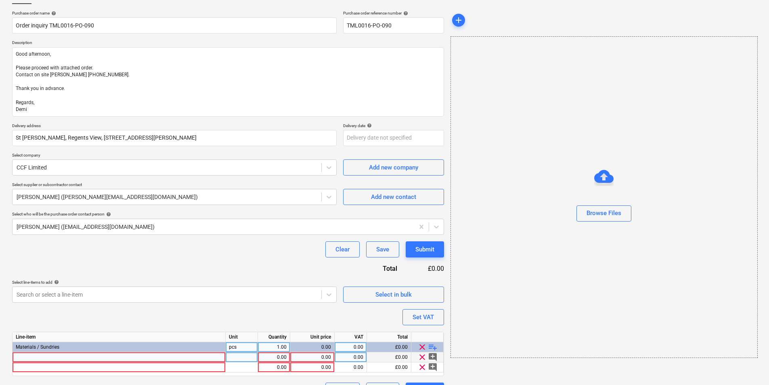
drag, startPoint x: 126, startPoint y: 364, endPoint x: 126, endPoint y: 358, distance: 5.7
click at [126, 358] on div "Line-item Unit Quantity Unit price VAT Total Materials / Sundries pcs 1.00 0.00…" at bounding box center [228, 354] width 432 height 44
click at [127, 358] on div at bounding box center [119, 357] width 213 height 10
type textarea "x"
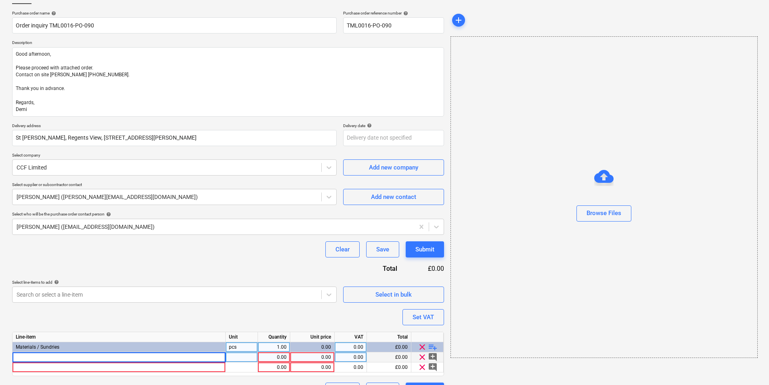
type input "Gypframe GL2 Bracket (100) per box"
click at [252, 360] on div "pcs" at bounding box center [242, 357] width 32 height 10
drag, startPoint x: 245, startPoint y: 358, endPoint x: 213, endPoint y: 360, distance: 31.9
click at [0, 0] on div "Gypframe GL2 Bracket (100) per box pcs 1.00 0.00 0.00 £0.00 clear add_comment" at bounding box center [0, 0] width 0 height 0
type textarea "x"
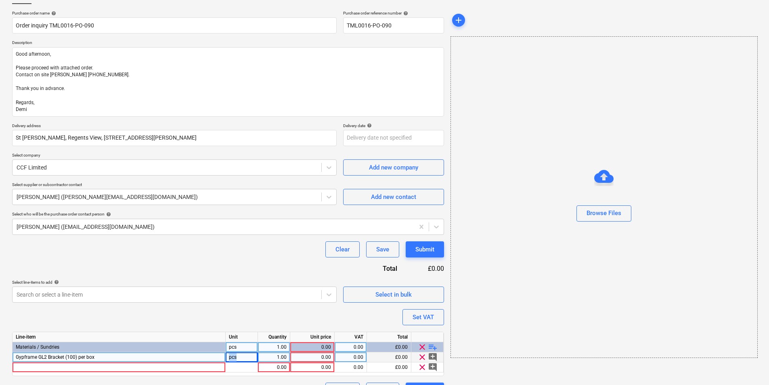
click at [246, 360] on div "pcs" at bounding box center [242, 357] width 32 height 10
type input "box"
type textarea "x"
type input "10"
click at [103, 356] on div "Gypframe GL2 Bracket (100) per box" at bounding box center [119, 357] width 213 height 10
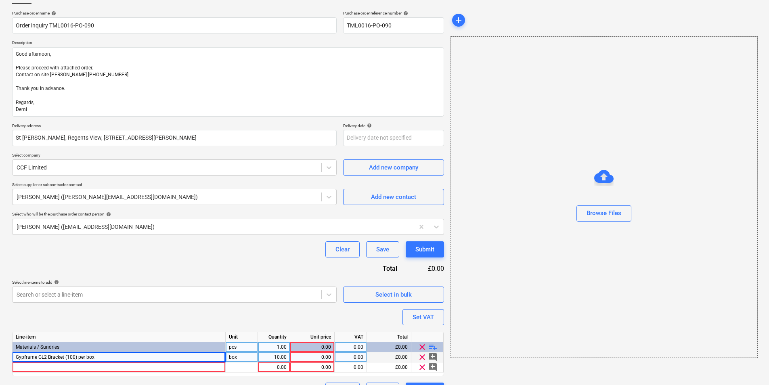
click at [129, 362] on div at bounding box center [119, 367] width 213 height 10
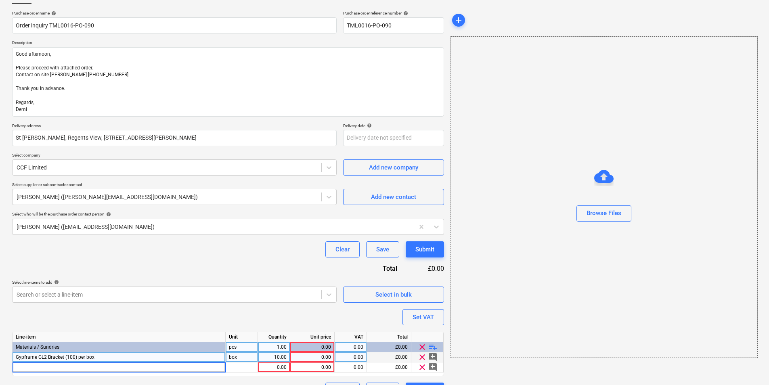
click at [132, 358] on div "Gypframe GL2 Bracket (100) per box" at bounding box center [119, 357] width 213 height 10
type textarea "x"
type input "GL2 Gypliner Fixing Bracket 75mm"
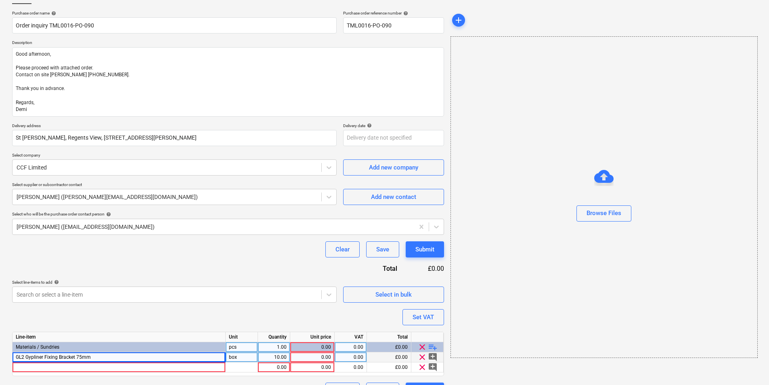
click at [276, 356] on div "10.00" at bounding box center [273, 357] width 25 height 10
click at [322, 355] on div "0.00" at bounding box center [312, 357] width 38 height 10
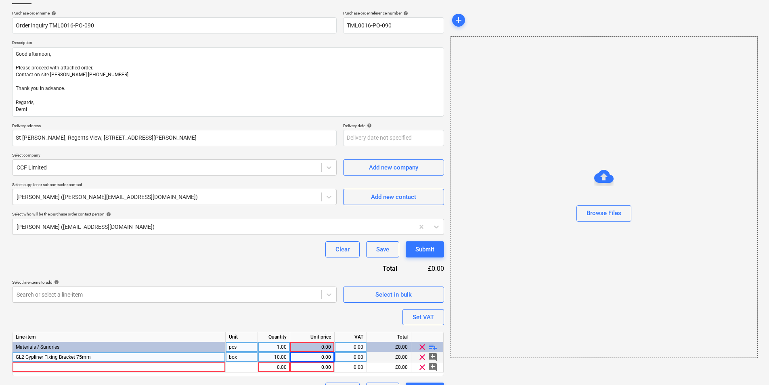
click at [309, 352] on div "0.00" at bounding box center [312, 347] width 38 height 10
type textarea "x"
click at [312, 354] on div "0.00" at bounding box center [312, 357] width 38 height 10
type input "29.33"
click at [104, 365] on div at bounding box center [119, 367] width 213 height 10
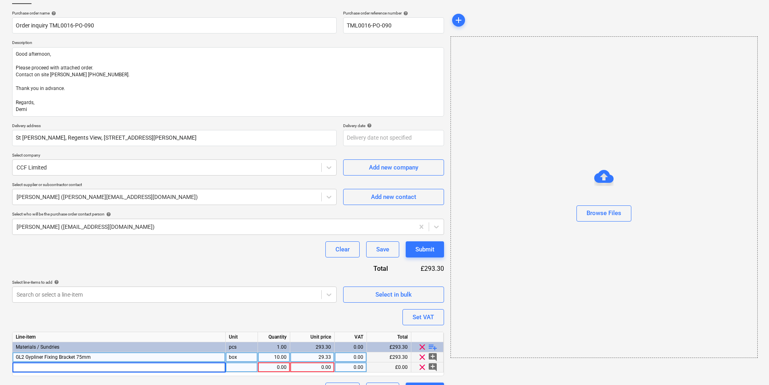
type textarea "x"
drag, startPoint x: 135, startPoint y: 368, endPoint x: 80, endPoint y: 367, distance: 55.3
click at [80, 367] on input "Gyproc Easi-Fill 60 10 kg — 80 bags per pallet" at bounding box center [119, 367] width 213 height 10
type input "Gyproc Easi-Fill 60 10 kg"
type textarea "x"
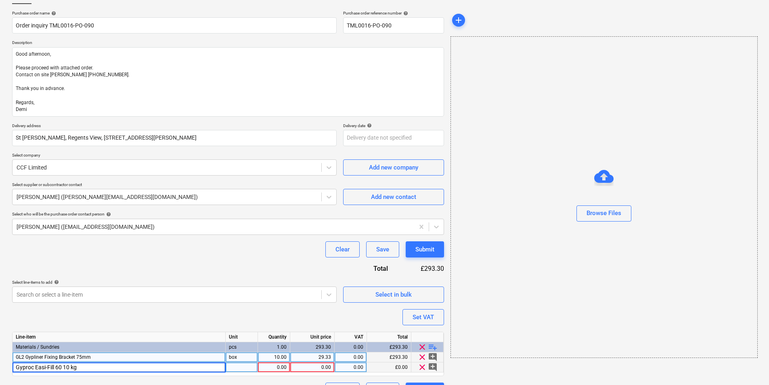
click at [248, 369] on div at bounding box center [242, 367] width 32 height 10
click at [283, 366] on div "1.00" at bounding box center [273, 367] width 25 height 10
type input "20"
type textarea "x"
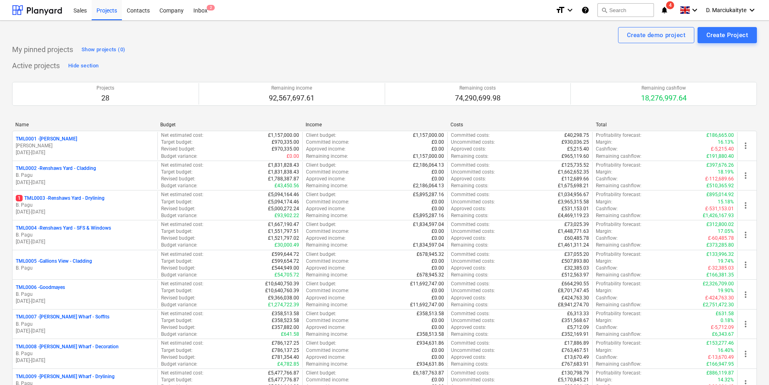
scroll to position [323, 0]
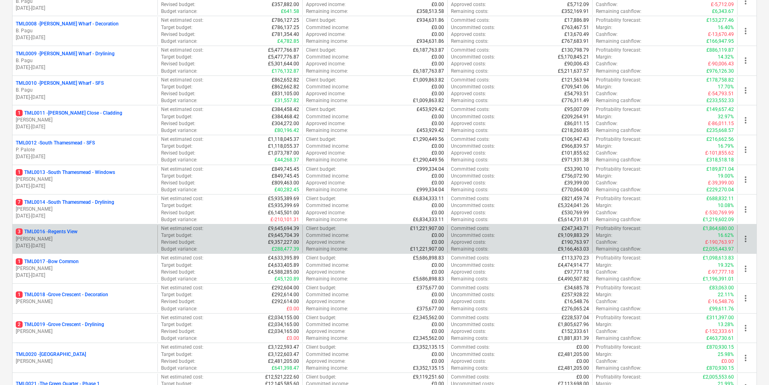
click at [93, 236] on p "M. Tomlinson" at bounding box center [85, 239] width 138 height 7
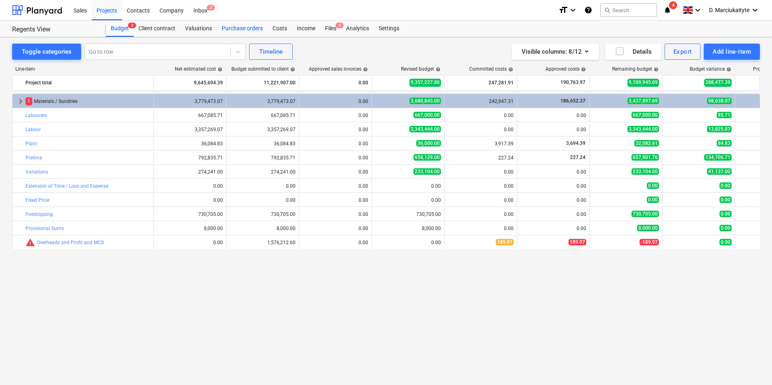
click at [254, 32] on div "Purchase orders" at bounding box center [242, 29] width 51 height 16
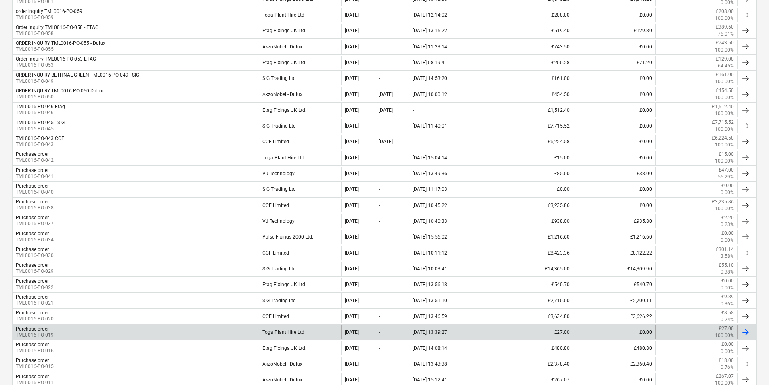
scroll to position [565, 0]
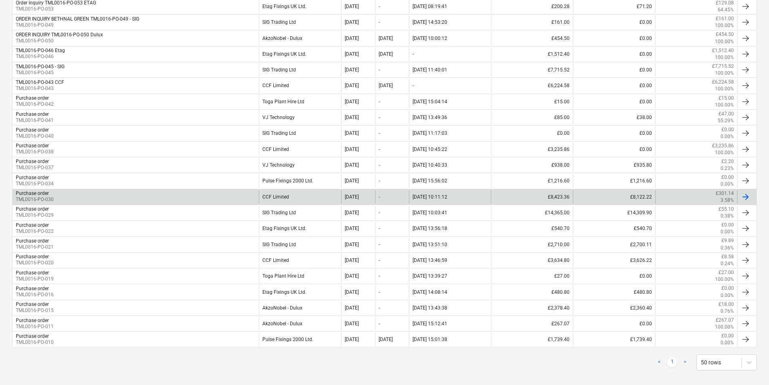
click at [204, 197] on div "Purchase order TML0016-PO-030" at bounding box center [136, 197] width 246 height 14
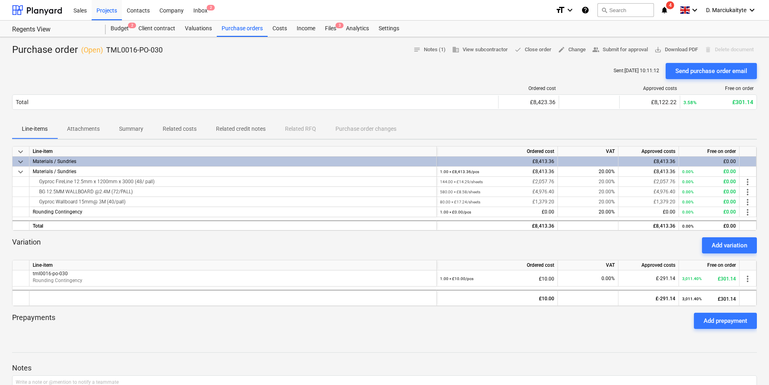
click at [142, 126] on p "Summary" at bounding box center [131, 129] width 24 height 8
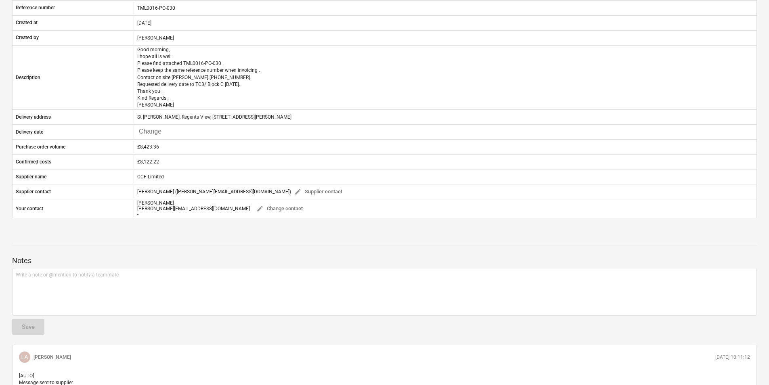
scroll to position [202, 0]
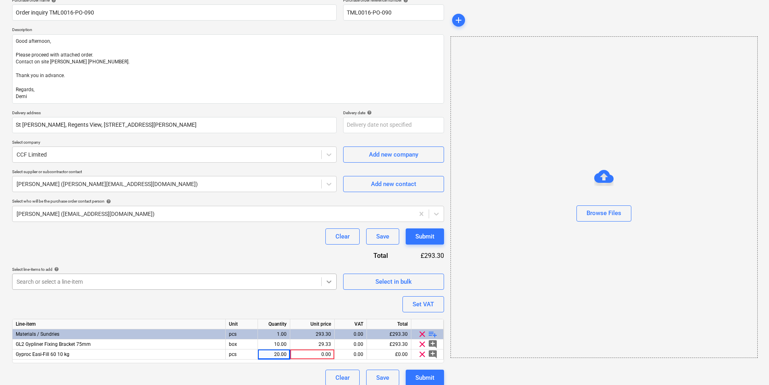
scroll to position [76, 0]
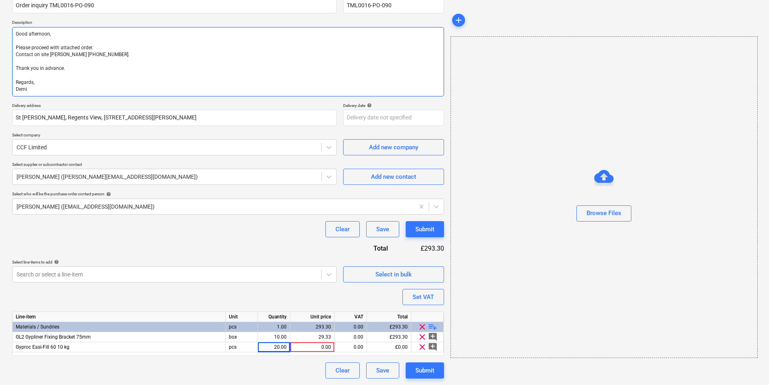
drag, startPoint x: 53, startPoint y: 87, endPoint x: 8, endPoint y: 16, distance: 84.0
click at [8, 16] on div "Create new document Purchase order name help Order inquiry TML0016-PO-090 Purch…" at bounding box center [384, 173] width 769 height 424
drag, startPoint x: 38, startPoint y: 93, endPoint x: 38, endPoint y: 89, distance: 4.1
click at [38, 93] on textarea "Good afternoon, Please proceed with attached order. Contact on site [PERSON_NAM…" at bounding box center [228, 61] width 432 height 69
click at [42, 87] on textarea "Good afternoon, Please proceed with attached order. Contact on site [PERSON_NAM…" at bounding box center [228, 61] width 432 height 69
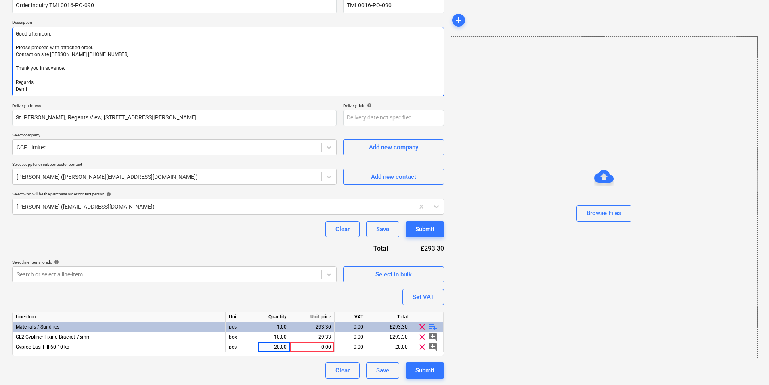
click at [58, 81] on textarea "Good afternoon, Please proceed with attached order. Contact on site [PERSON_NAM…" at bounding box center [228, 61] width 432 height 69
drag, startPoint x: 31, startPoint y: 90, endPoint x: 4, endPoint y: 19, distance: 76.9
click at [4, 19] on div "Create new document Purchase order name help Order inquiry TML0016-PO-090 Purch…" at bounding box center [384, 173] width 769 height 424
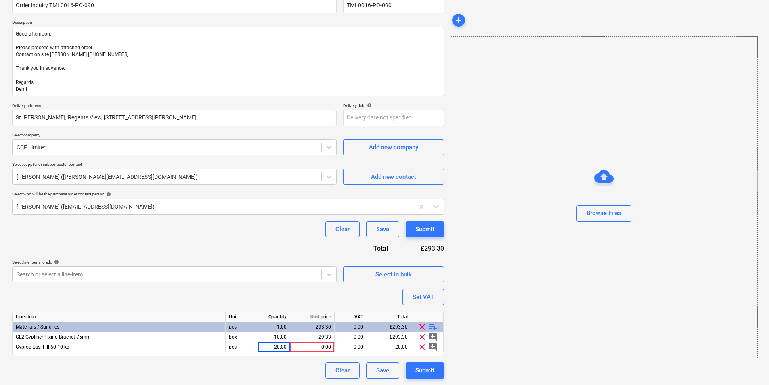
type textarea "x"
